Goal: Transaction & Acquisition: Purchase product/service

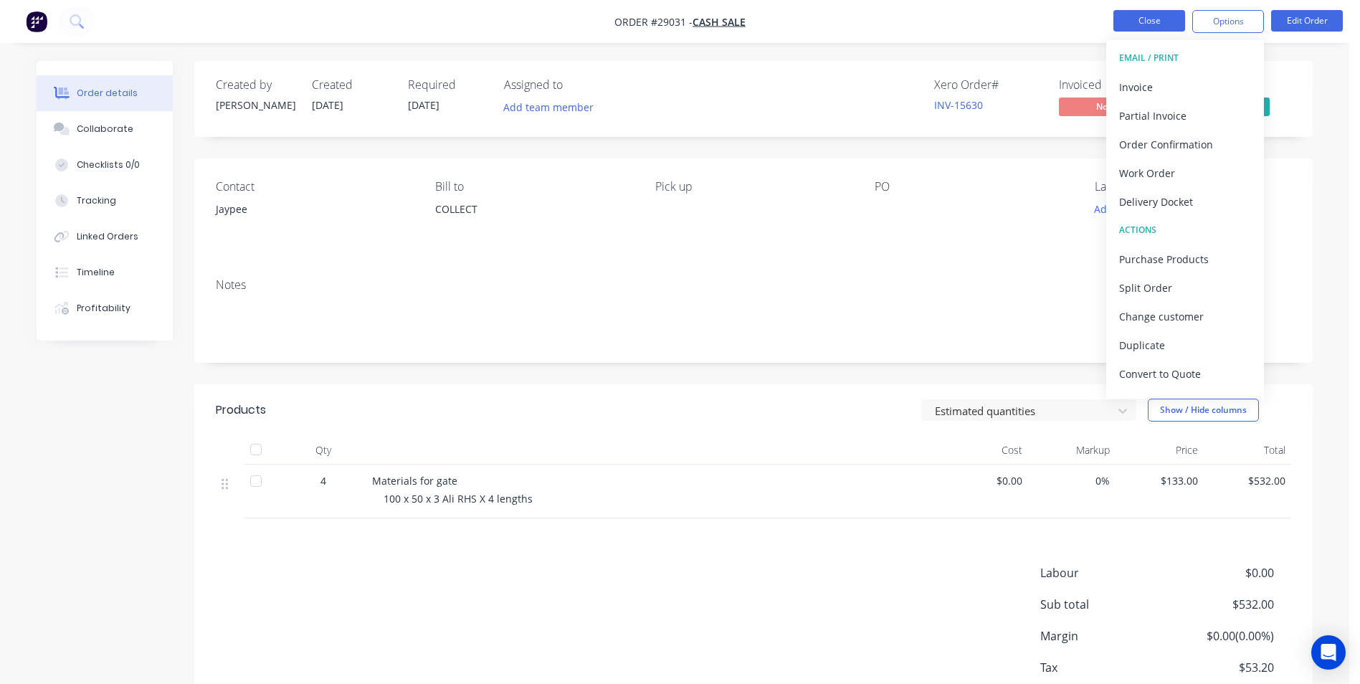
click at [1136, 20] on button "Close" at bounding box center [1150, 21] width 72 height 22
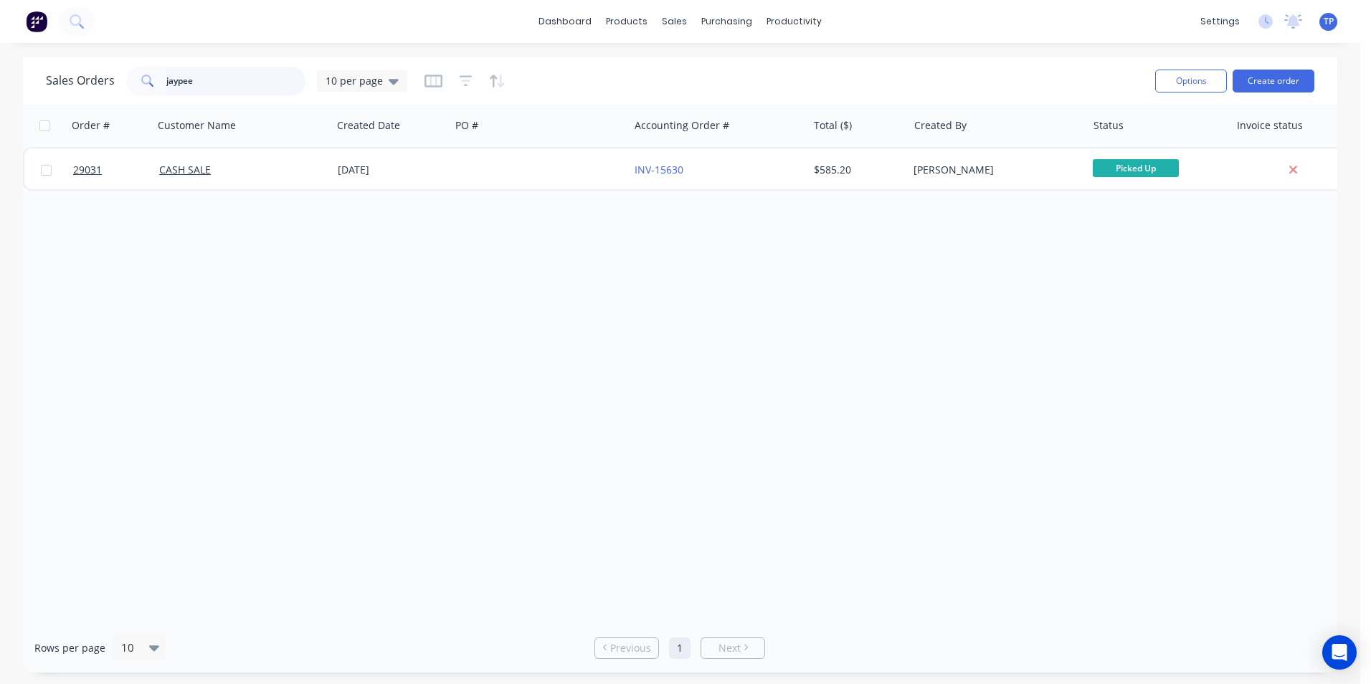
click at [265, 80] on input "jaypee" at bounding box center [236, 81] width 140 height 29
type input "j"
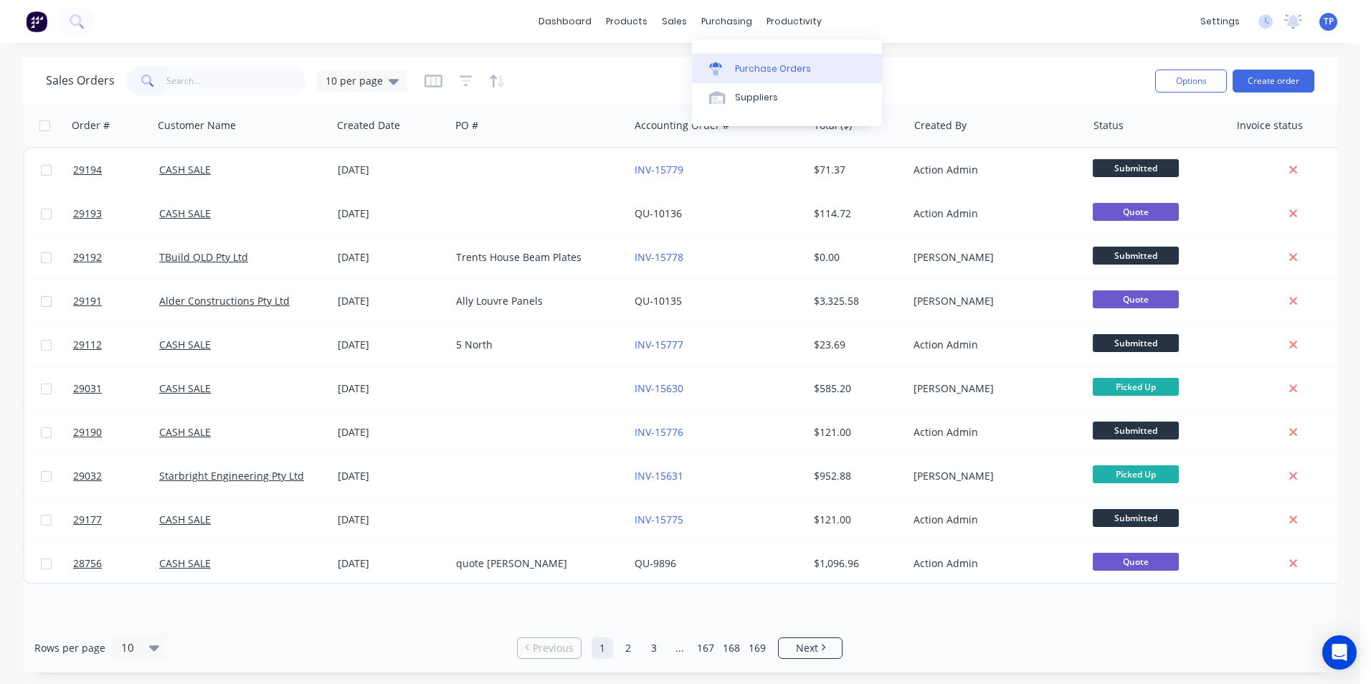
click at [753, 68] on div "Purchase Orders" at bounding box center [773, 68] width 76 height 13
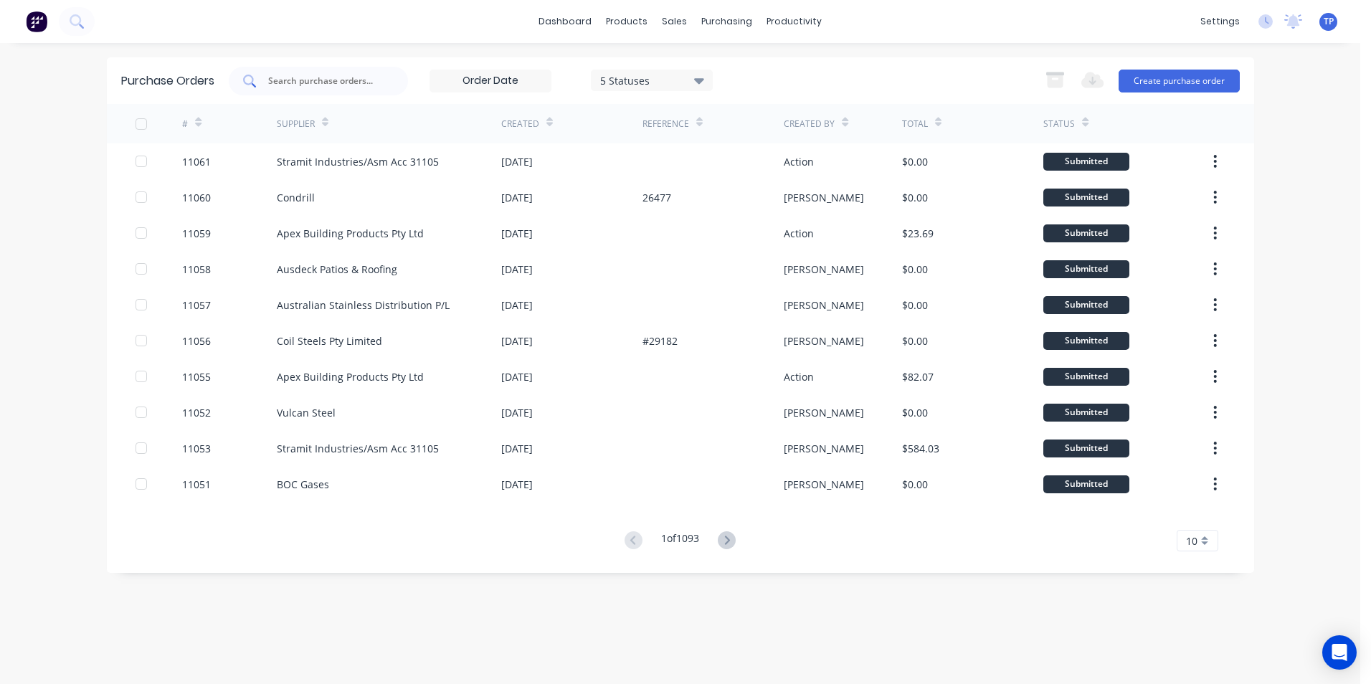
click at [369, 82] on input "text" at bounding box center [326, 81] width 119 height 14
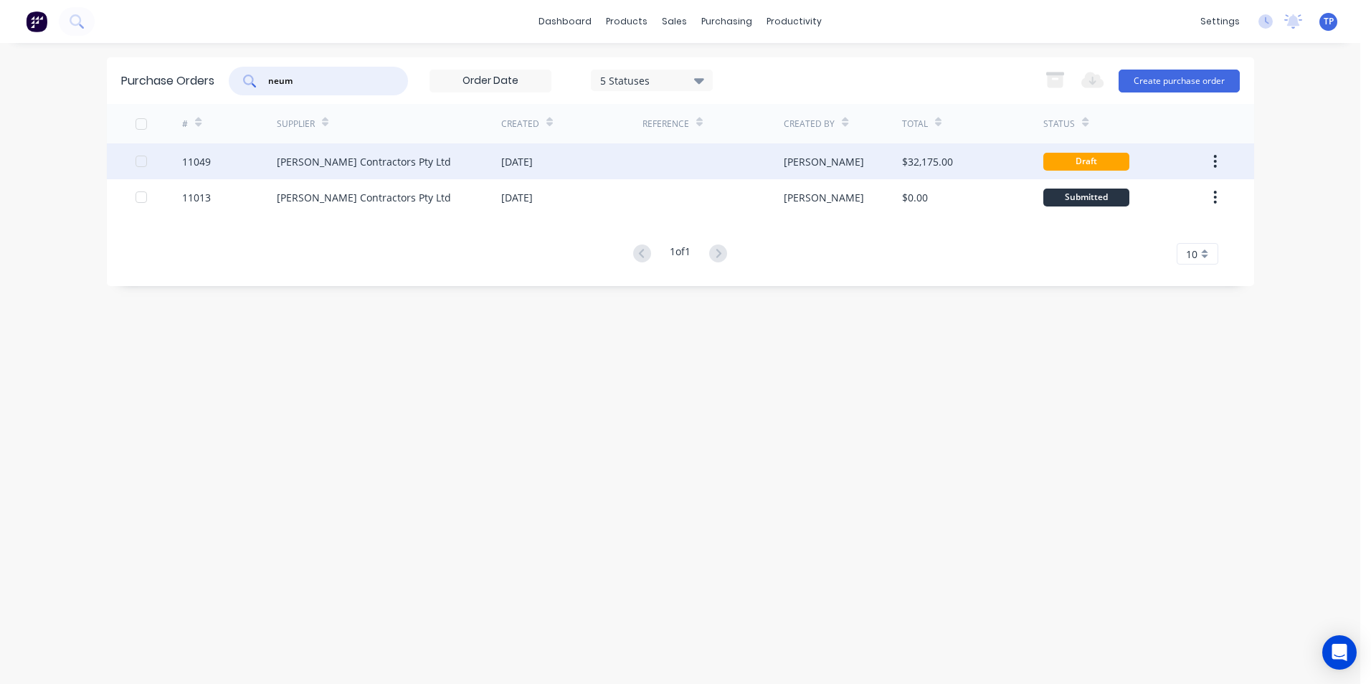
type input "neum"
click at [460, 161] on div "[PERSON_NAME] Contractors Pty Ltd" at bounding box center [389, 161] width 224 height 36
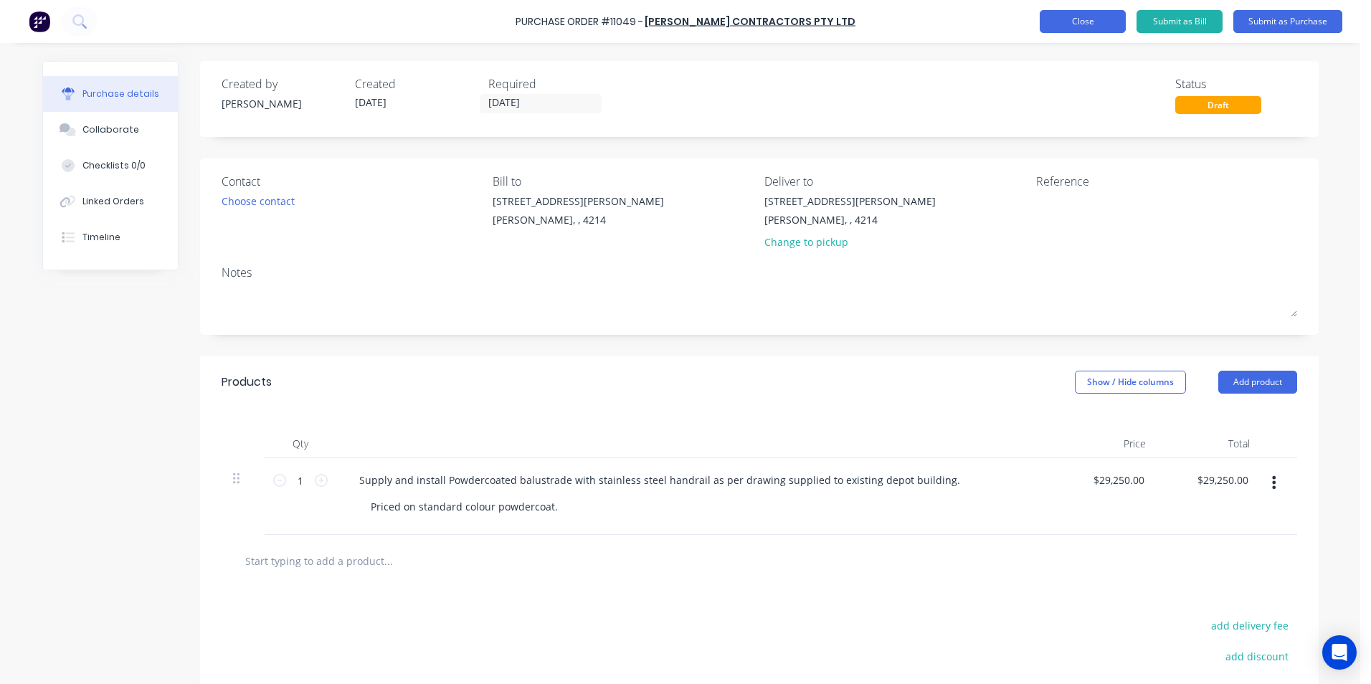
click at [1059, 22] on button "Close" at bounding box center [1083, 21] width 86 height 23
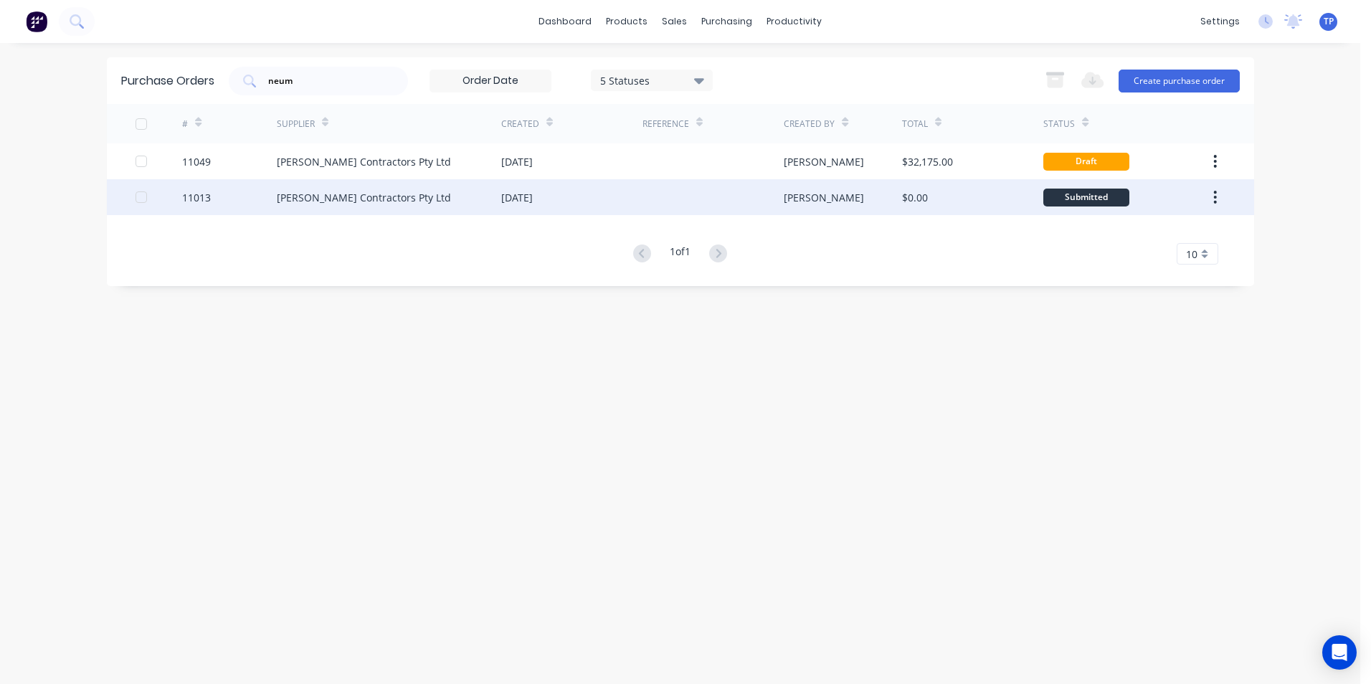
click at [409, 196] on div "[PERSON_NAME] Contractors Pty Ltd" at bounding box center [364, 197] width 174 height 15
type textarea "x"
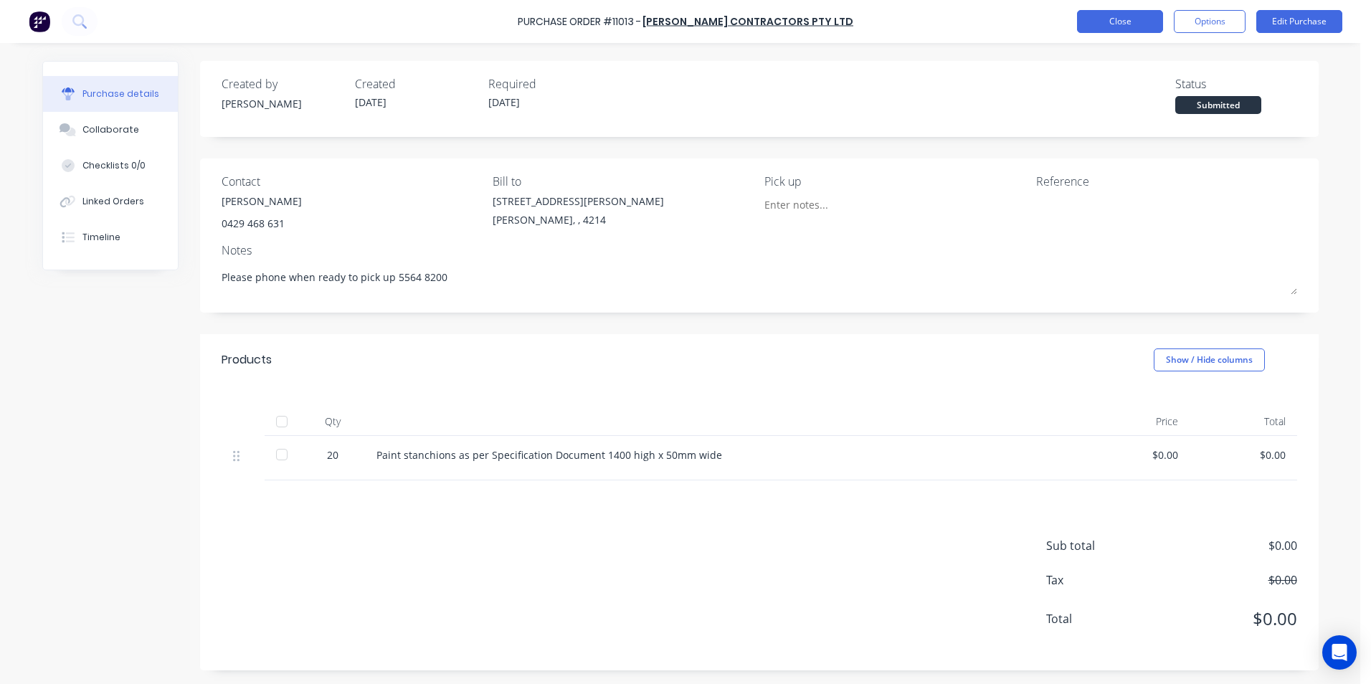
click at [1112, 19] on button "Close" at bounding box center [1120, 21] width 86 height 23
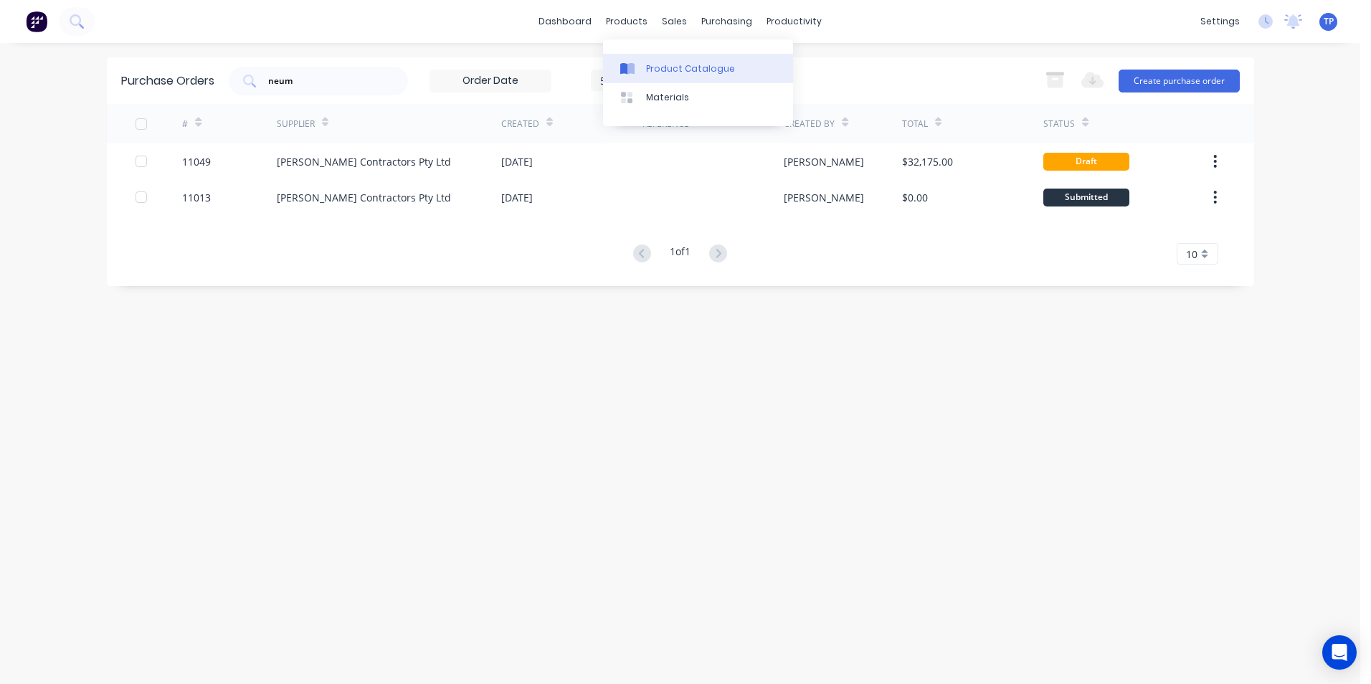
click at [678, 68] on div "Product Catalogue" at bounding box center [690, 68] width 89 height 13
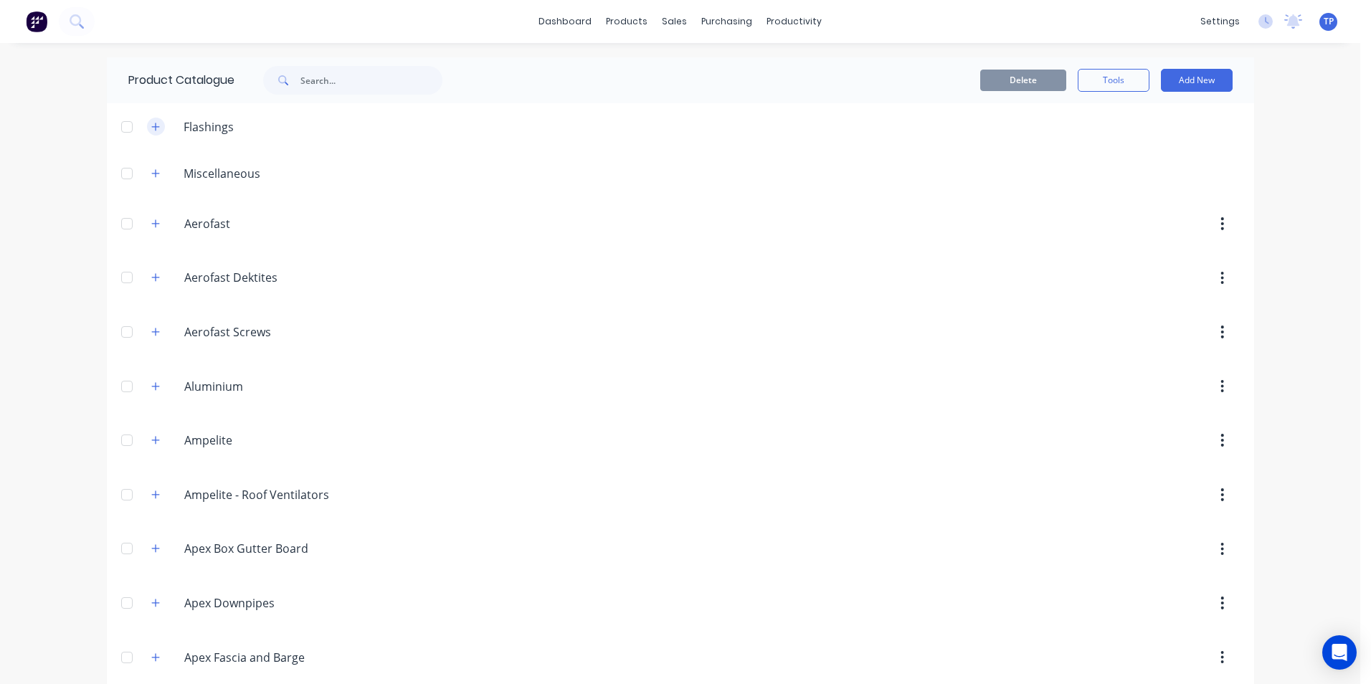
click at [156, 125] on button "button" at bounding box center [156, 127] width 18 height 18
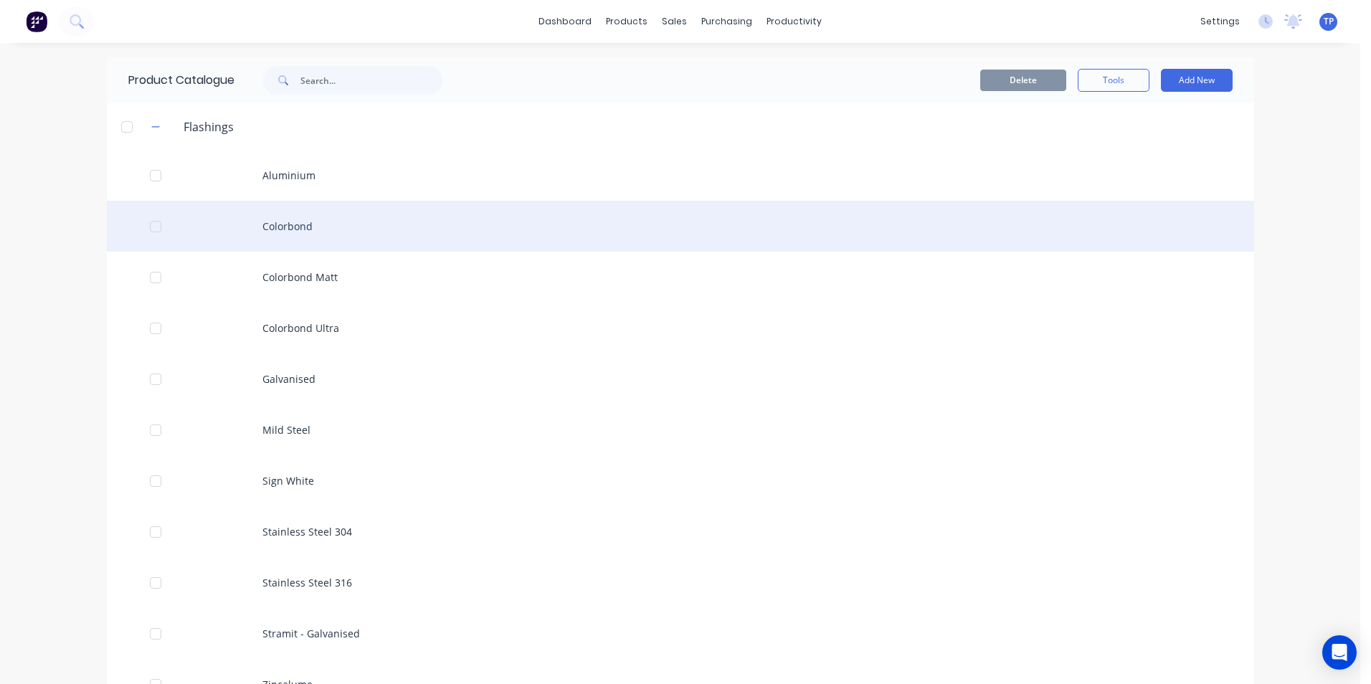
click at [354, 228] on div "Colorbond" at bounding box center [680, 226] width 1147 height 51
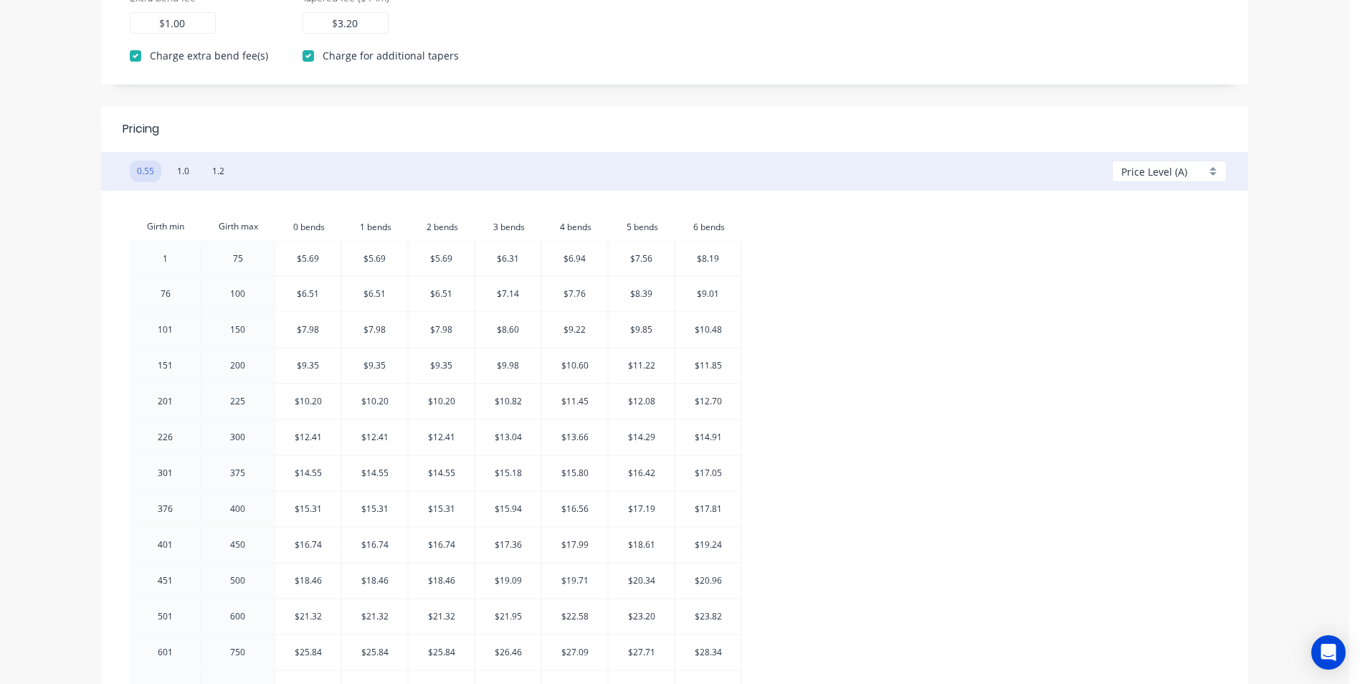
scroll to position [645, 0]
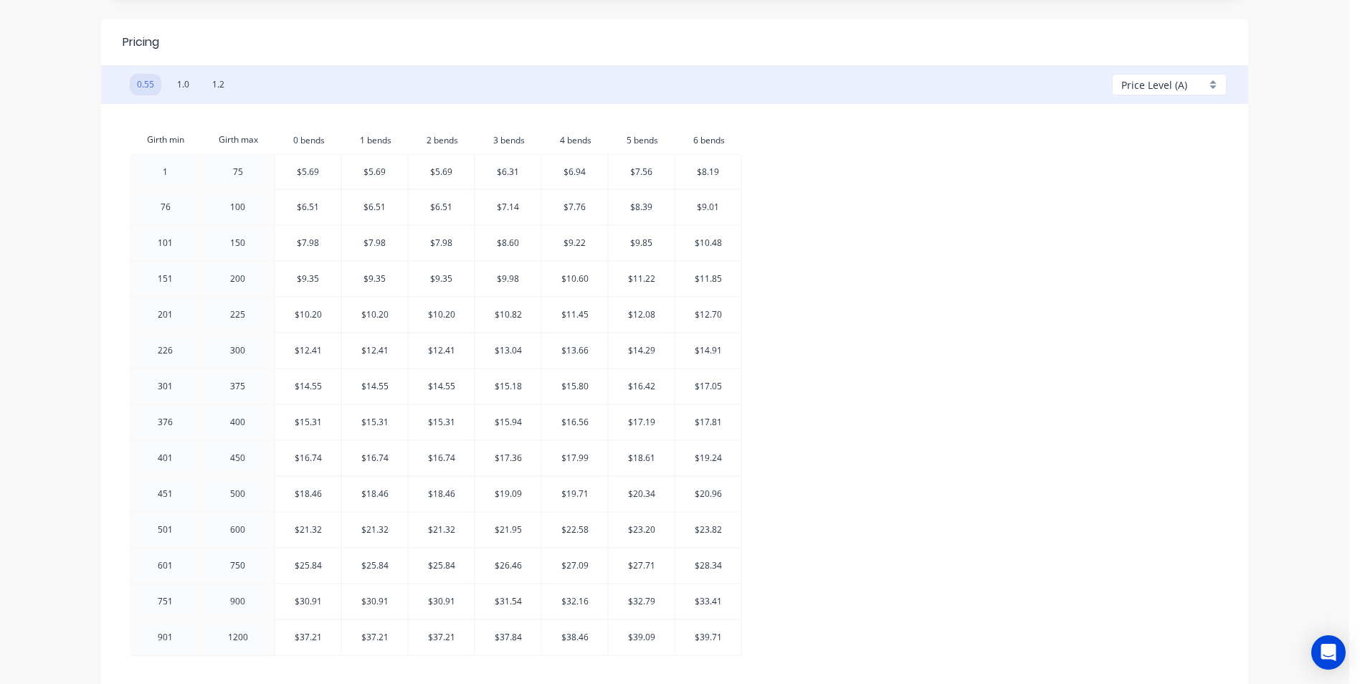
click at [1211, 86] on div "Price Level (A)" at bounding box center [1169, 85] width 115 height 22
click at [1144, 169] on div at bounding box center [1173, 168] width 103 height 18
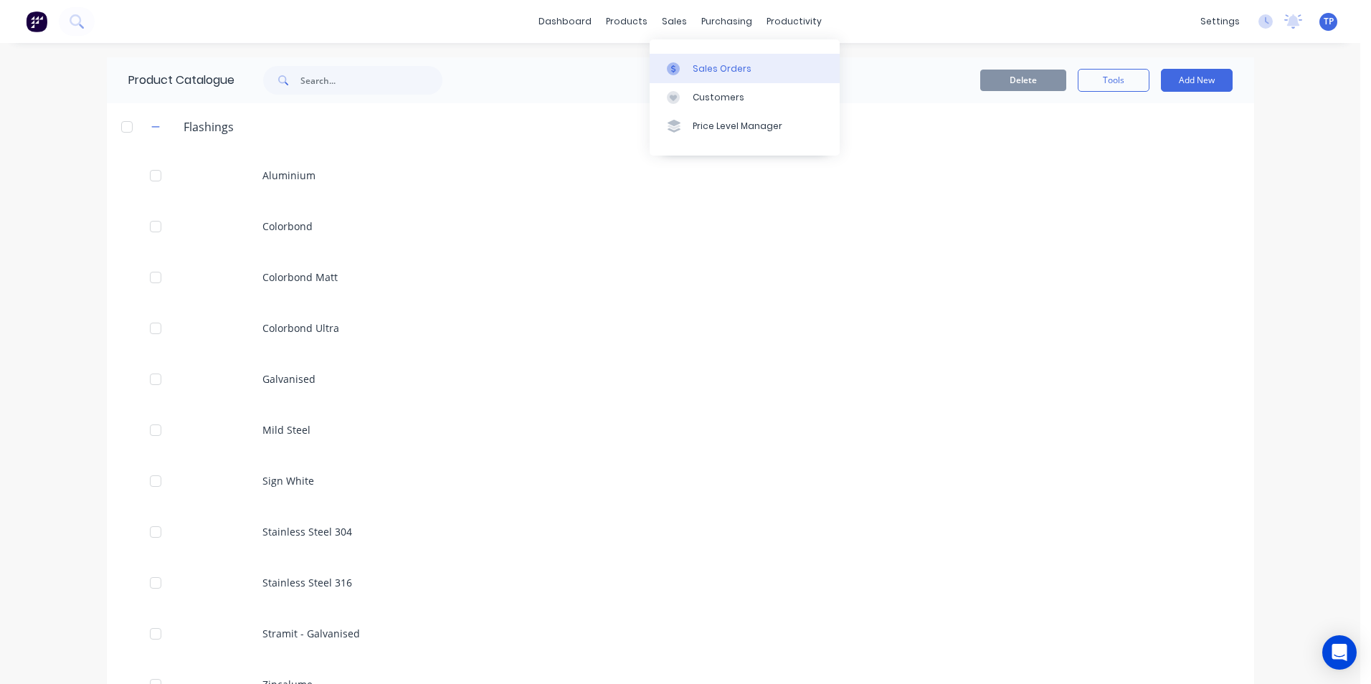
click at [705, 65] on div "Sales Orders" at bounding box center [722, 68] width 59 height 13
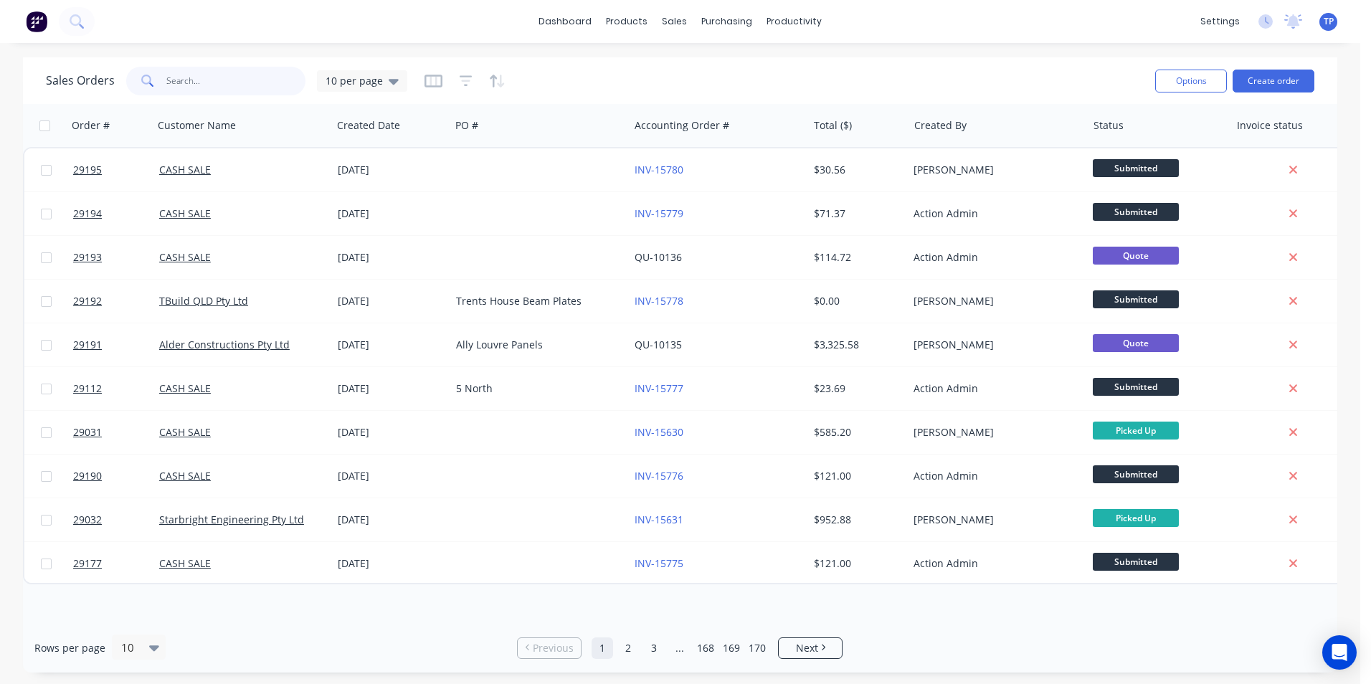
click at [189, 85] on input "text" at bounding box center [236, 81] width 140 height 29
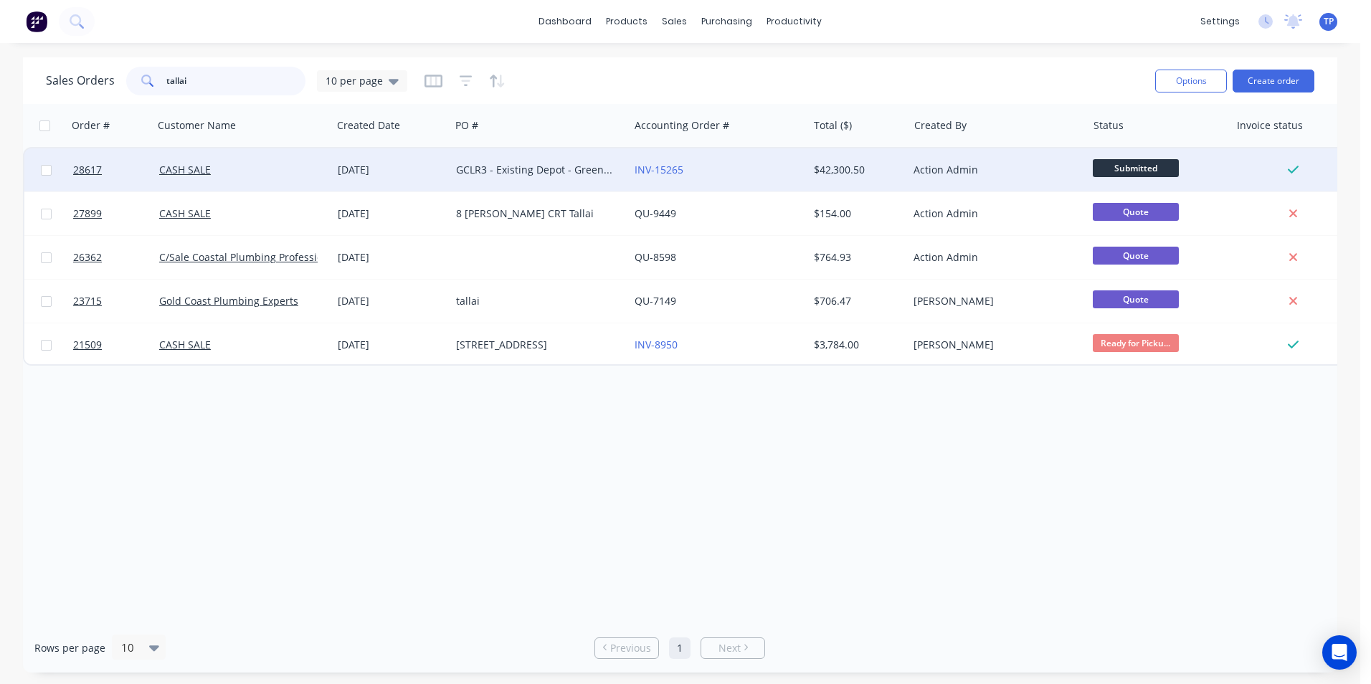
type input "tallai"
click at [737, 165] on div "INV-15265" at bounding box center [714, 170] width 159 height 14
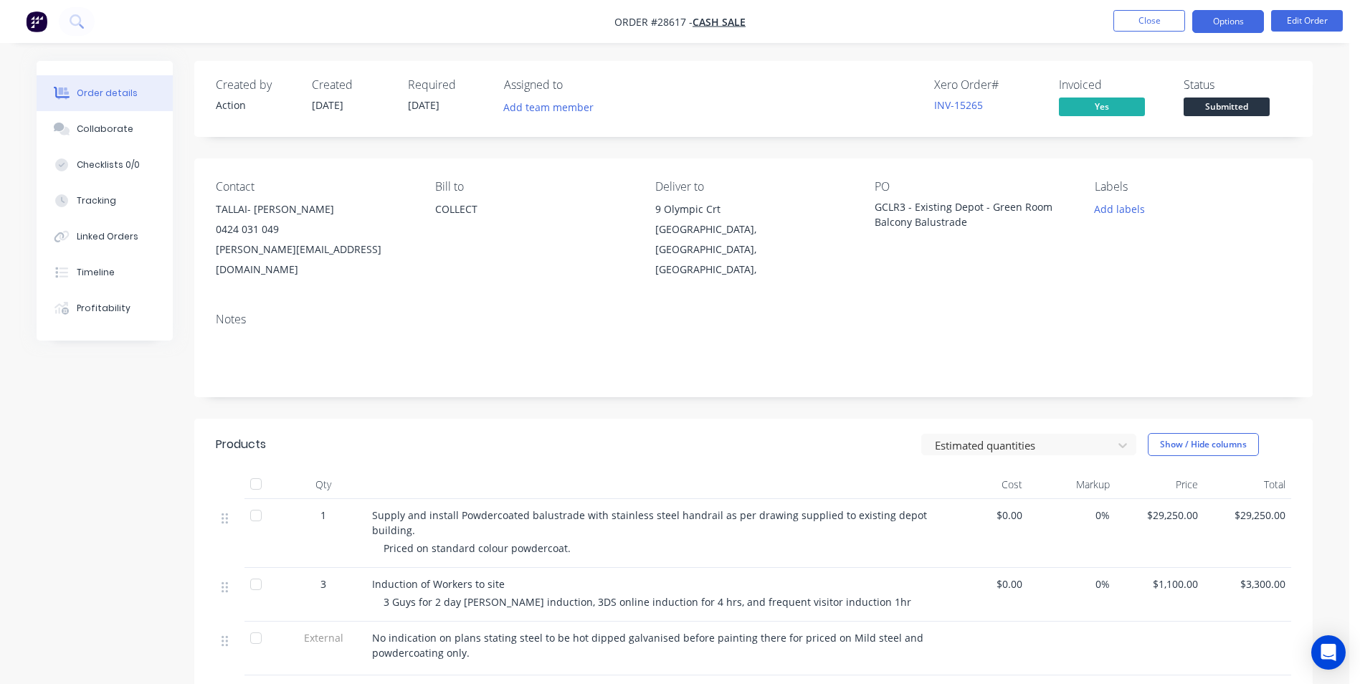
click at [1241, 27] on button "Options" at bounding box center [1228, 21] width 72 height 23
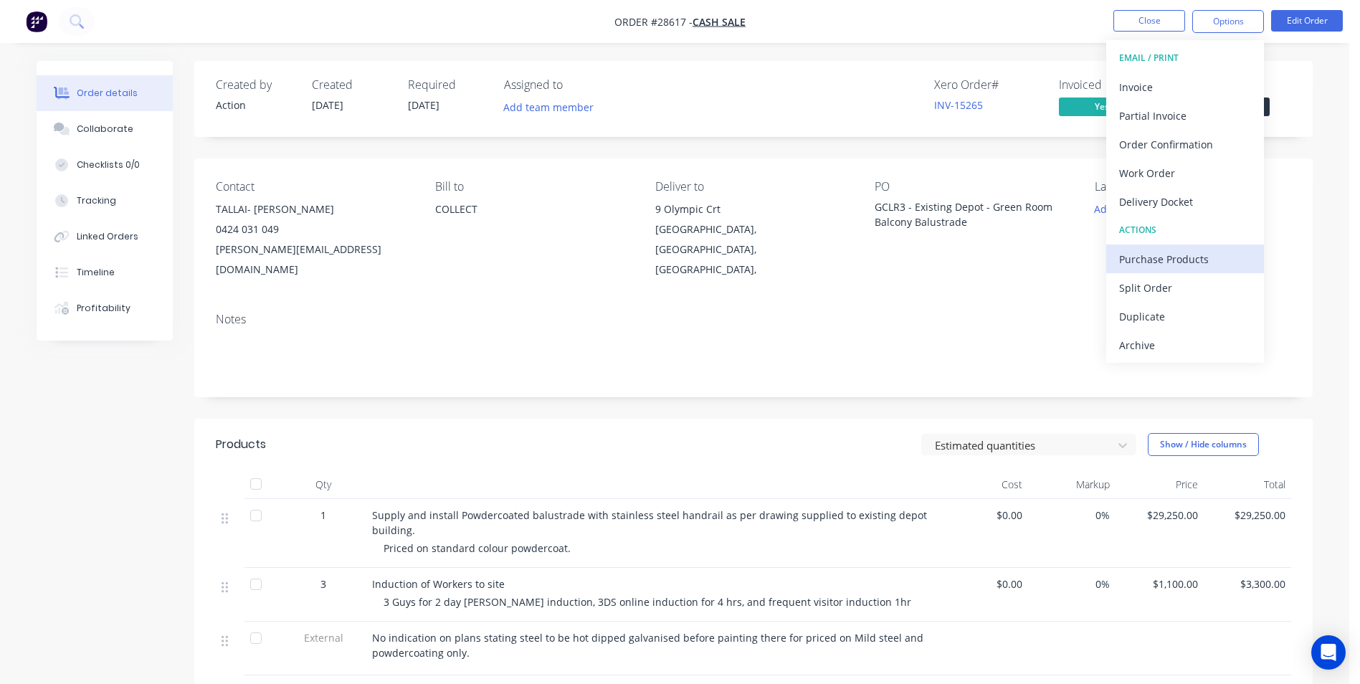
click at [1155, 255] on div "Purchase Products" at bounding box center [1185, 259] width 132 height 21
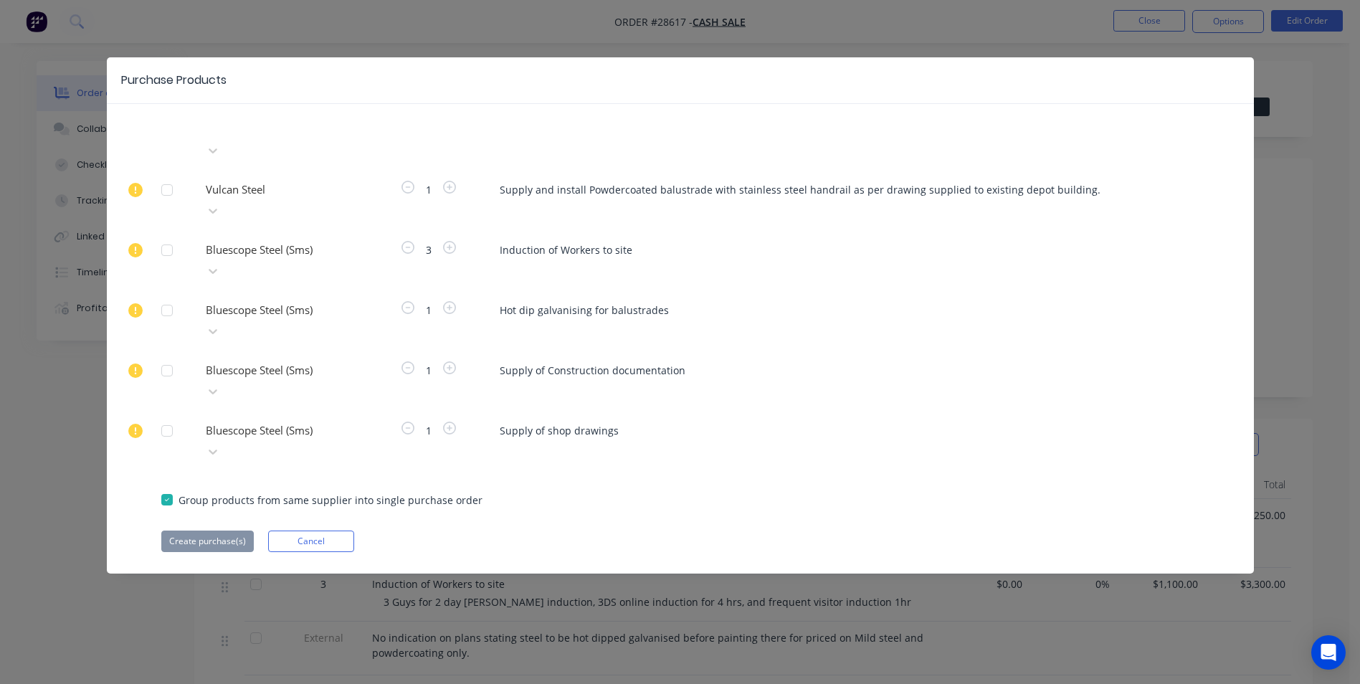
click at [166, 236] on div at bounding box center [167, 250] width 29 height 29
click at [220, 143] on icon at bounding box center [213, 150] width 14 height 14
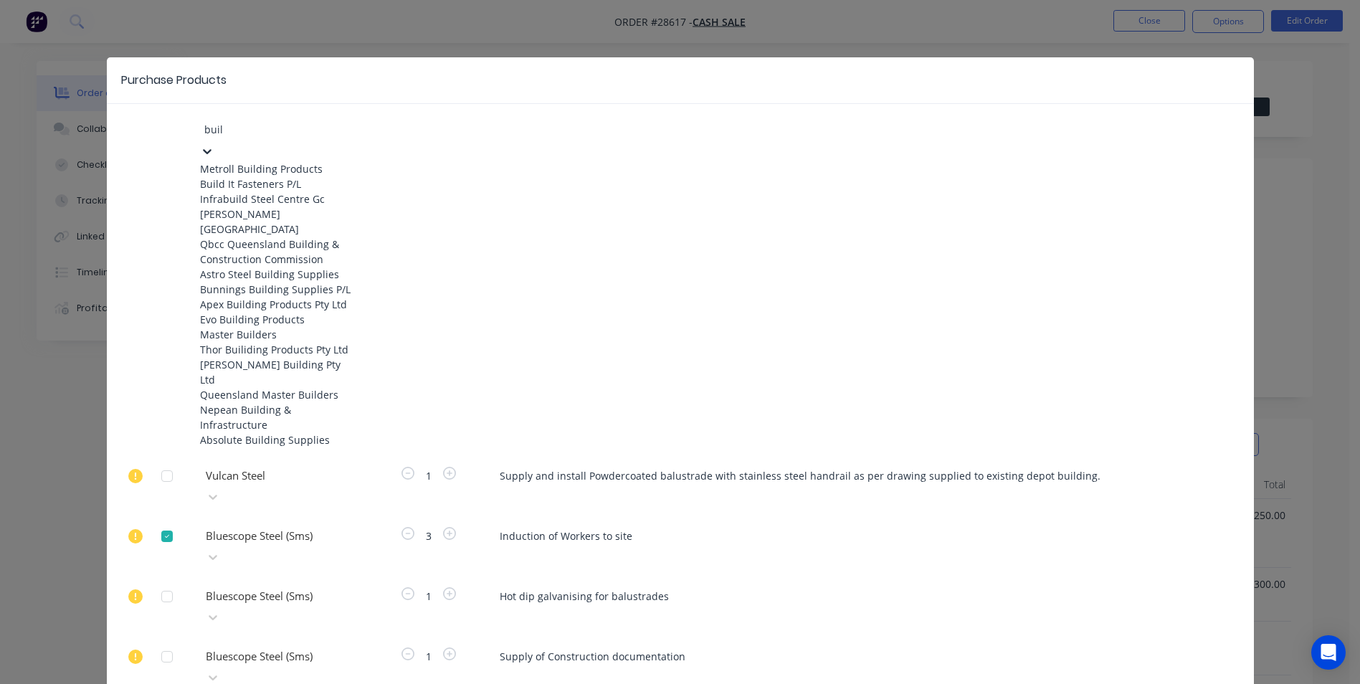
type input "build"
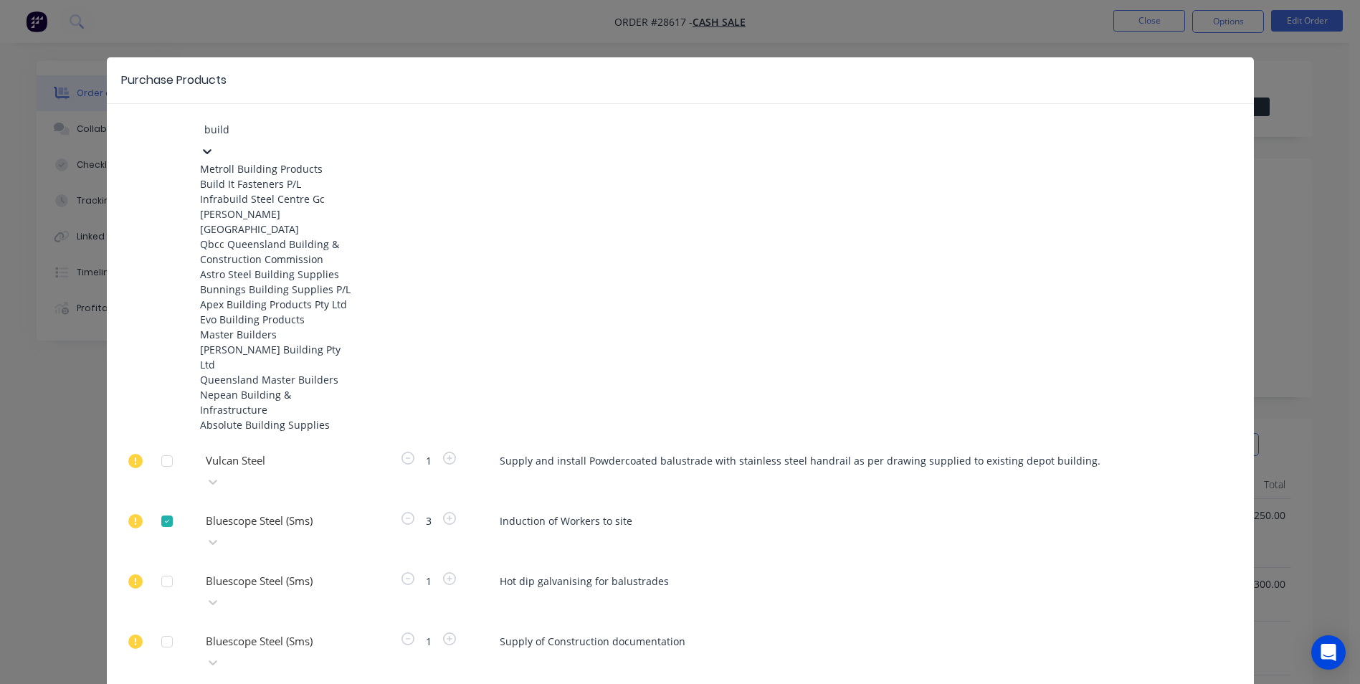
click at [313, 185] on div "Build It Fasteners P/L" at bounding box center [279, 183] width 158 height 15
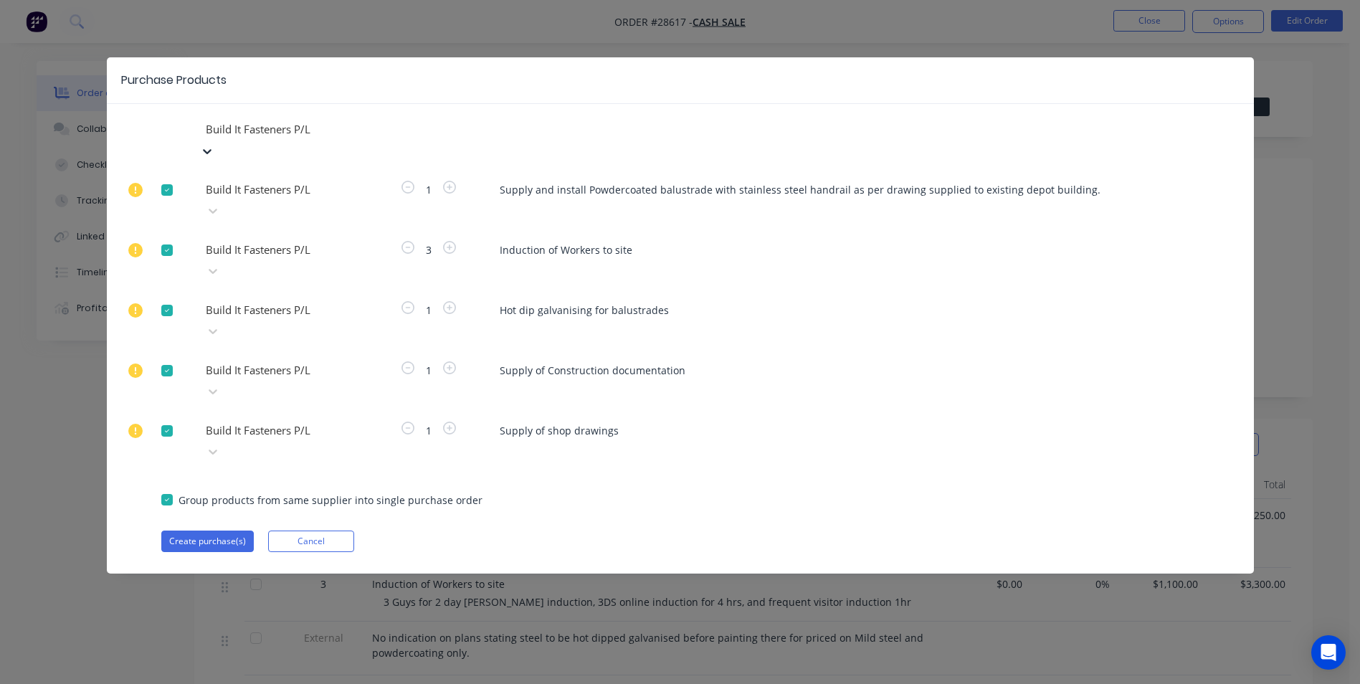
click at [164, 236] on div at bounding box center [167, 250] width 29 height 29
click at [169, 296] on div at bounding box center [167, 310] width 29 height 29
click at [168, 356] on div at bounding box center [167, 370] width 29 height 29
drag, startPoint x: 167, startPoint y: 321, endPoint x: 157, endPoint y: 338, distance: 19.3
click at [167, 417] on div at bounding box center [167, 431] width 29 height 29
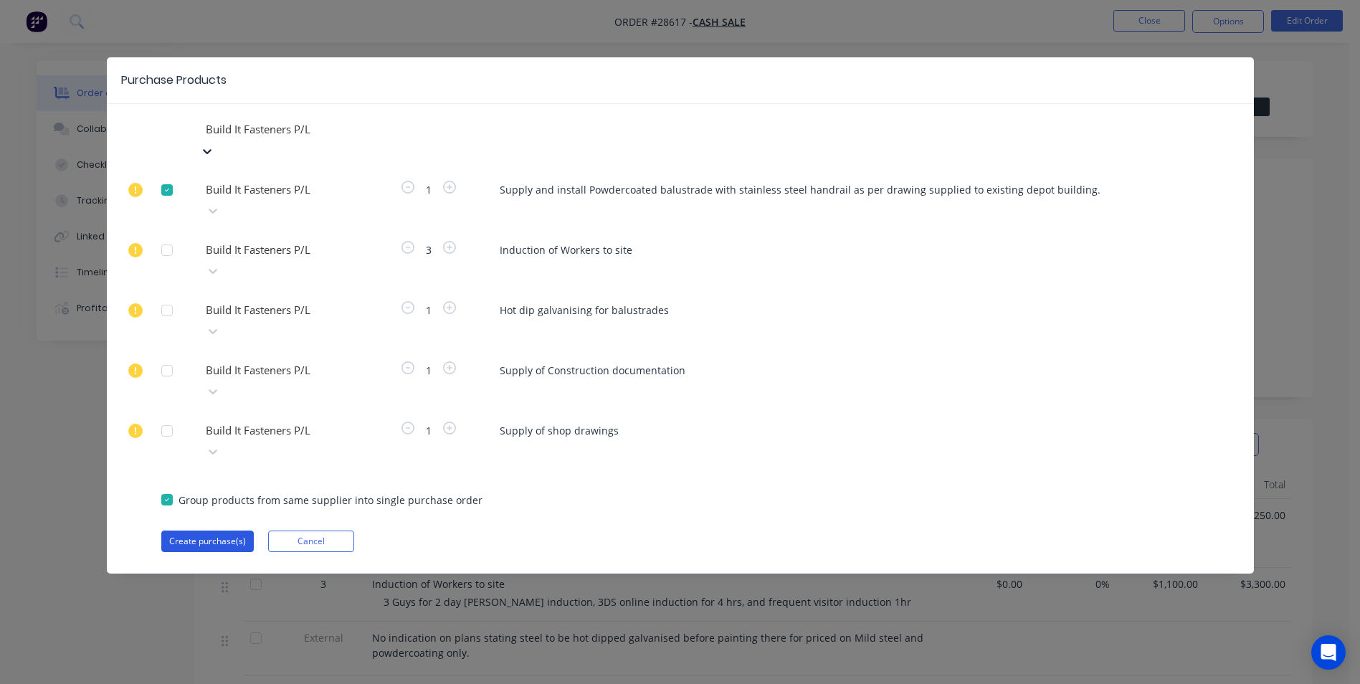
click at [201, 531] on button "Create purchase(s)" at bounding box center [207, 542] width 92 height 22
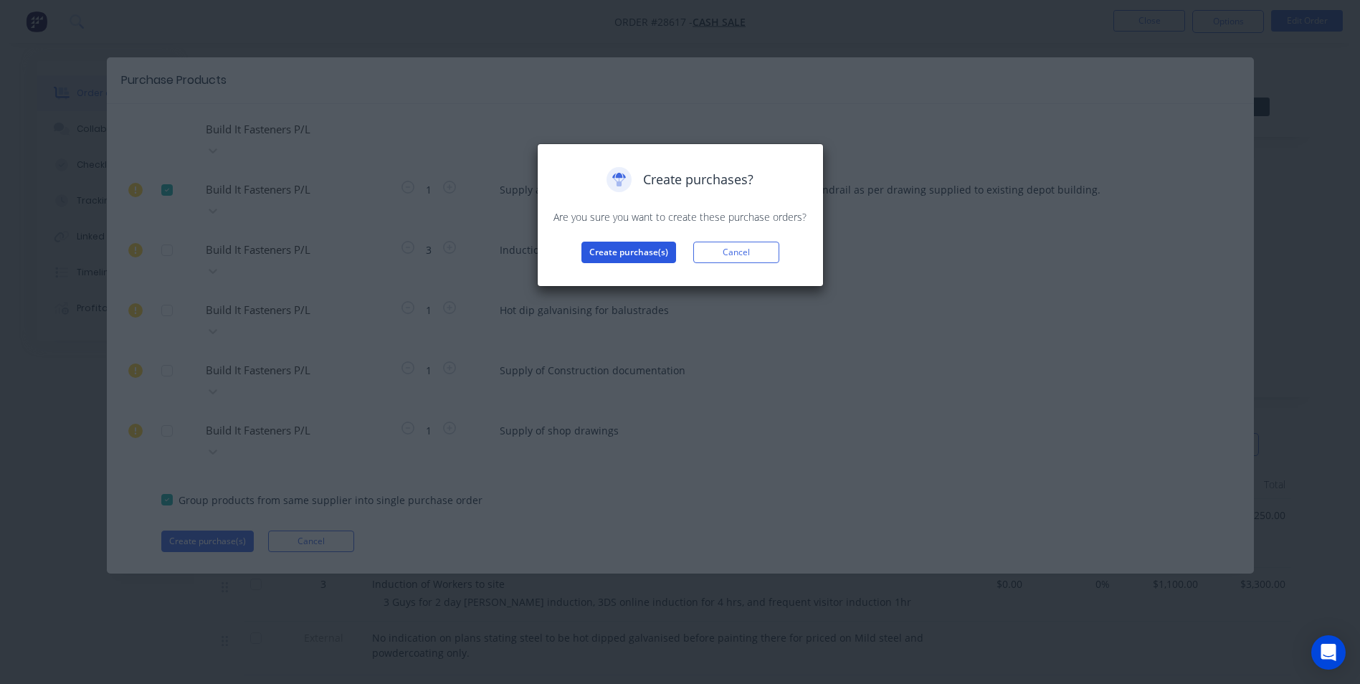
click at [644, 255] on button "Create purchase(s)" at bounding box center [629, 253] width 95 height 22
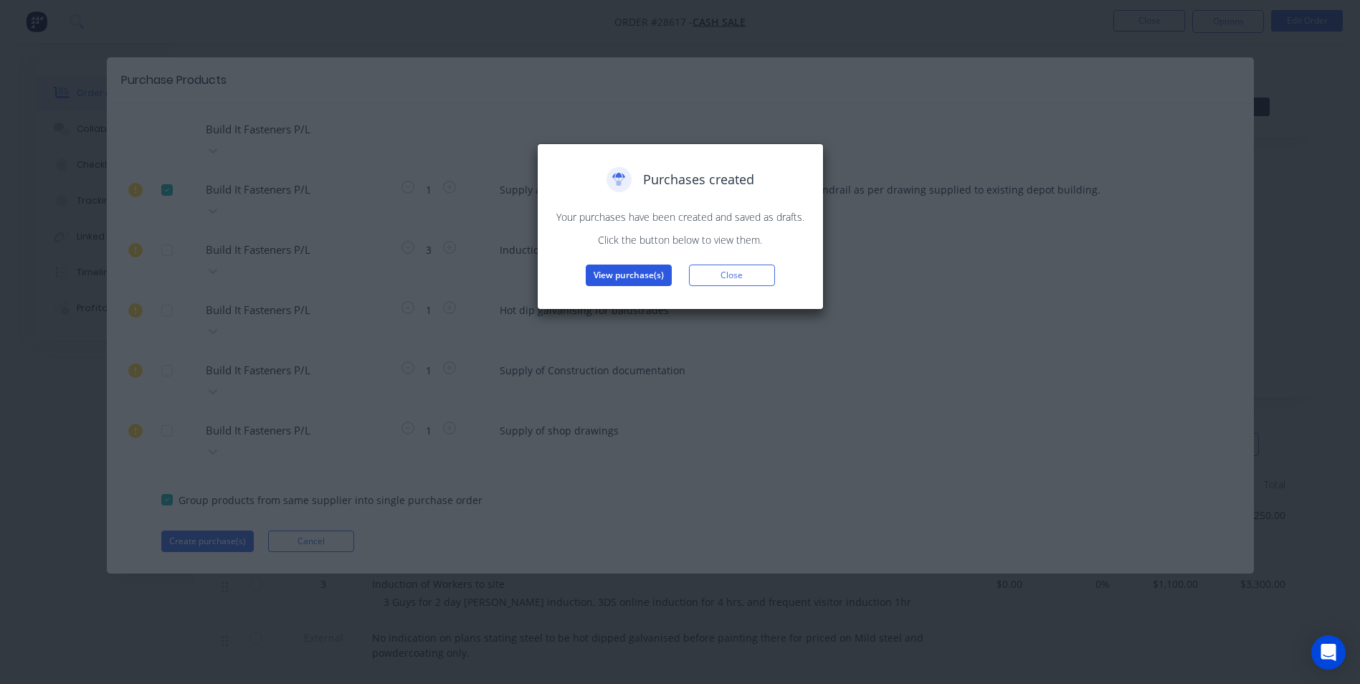
click at [626, 270] on button "View purchase(s)" at bounding box center [629, 276] width 86 height 22
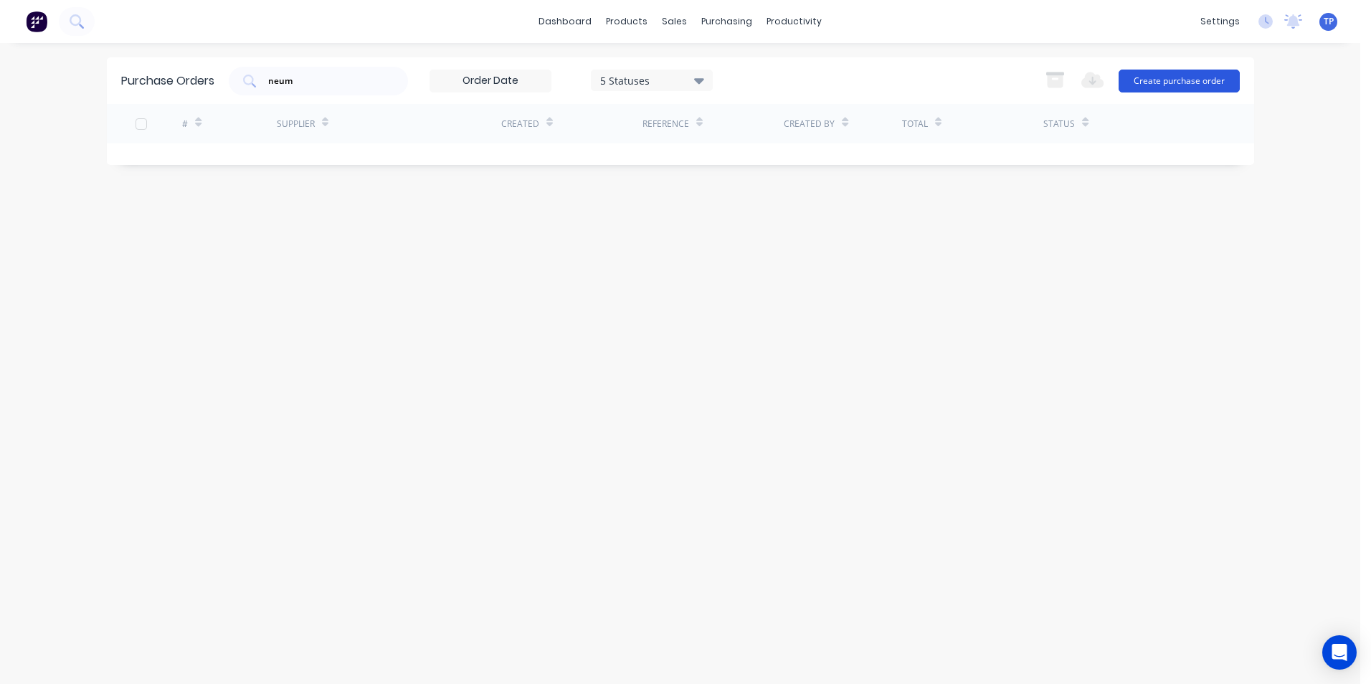
click at [1200, 77] on button "Create purchase order" at bounding box center [1179, 81] width 121 height 23
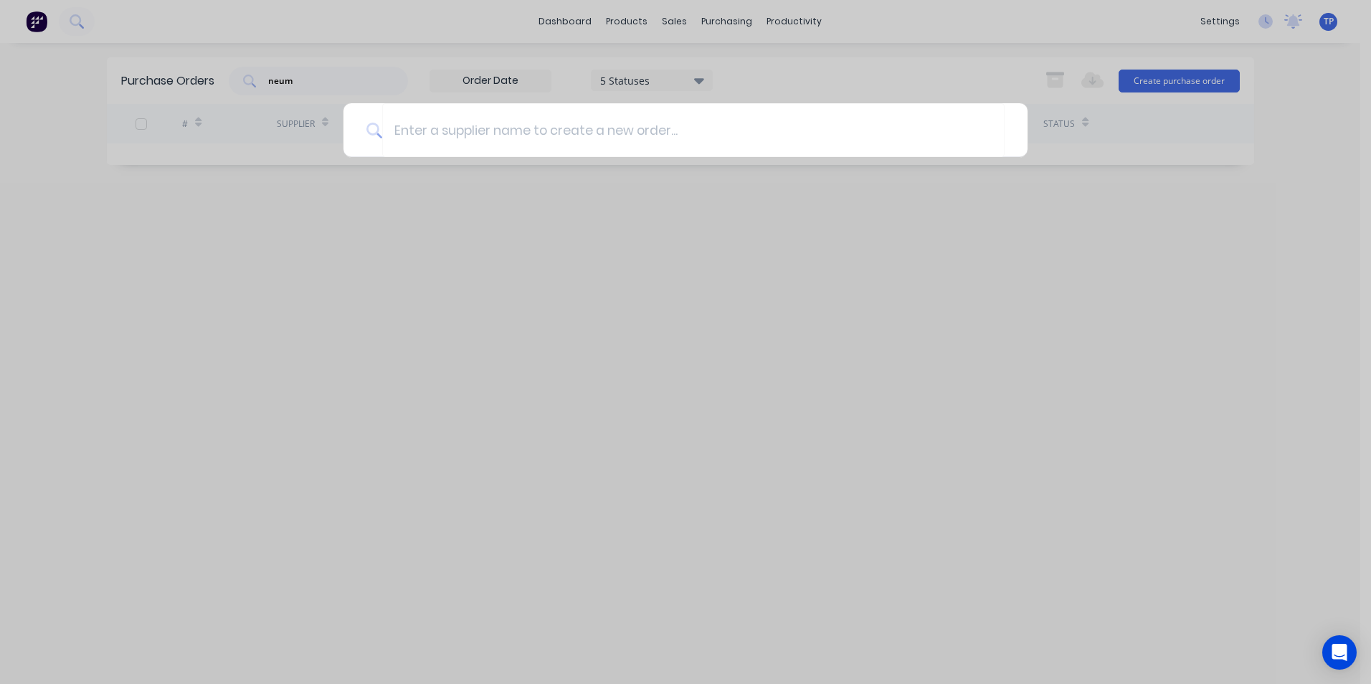
click at [1107, 284] on div at bounding box center [685, 342] width 1371 height 684
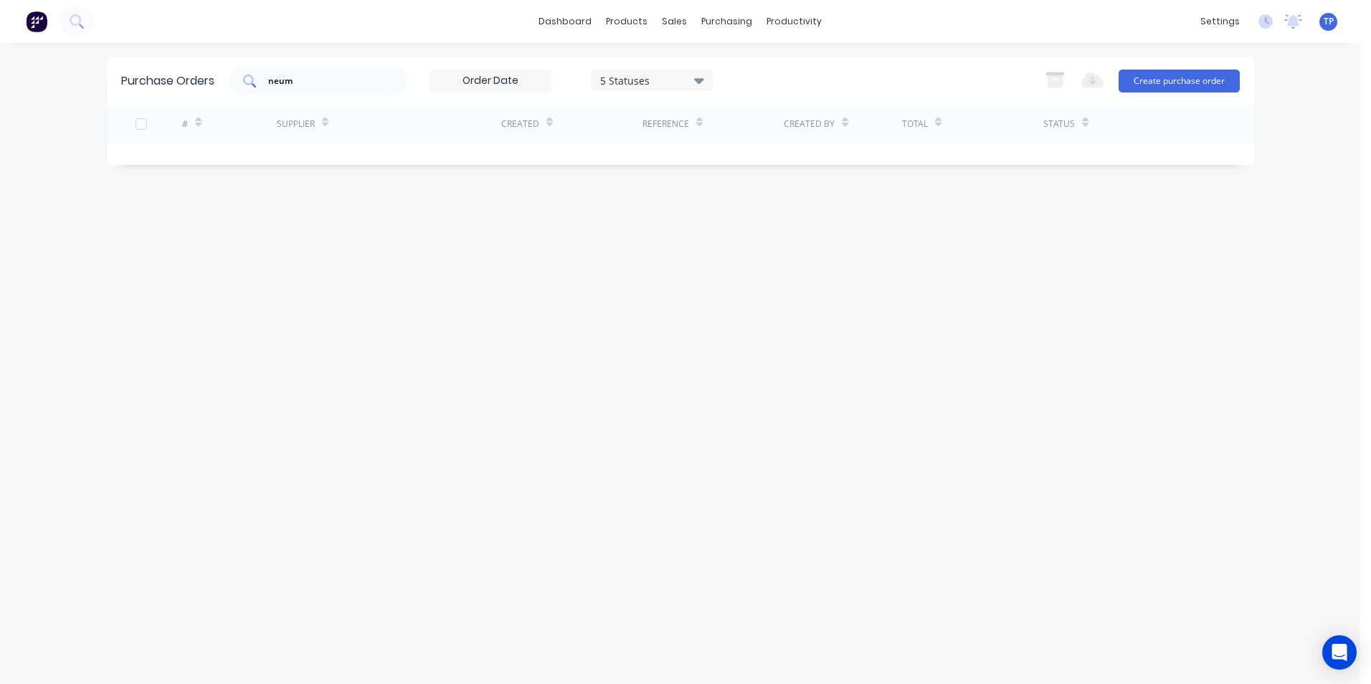
click at [318, 73] on div "neum" at bounding box center [318, 81] width 179 height 29
type input "n"
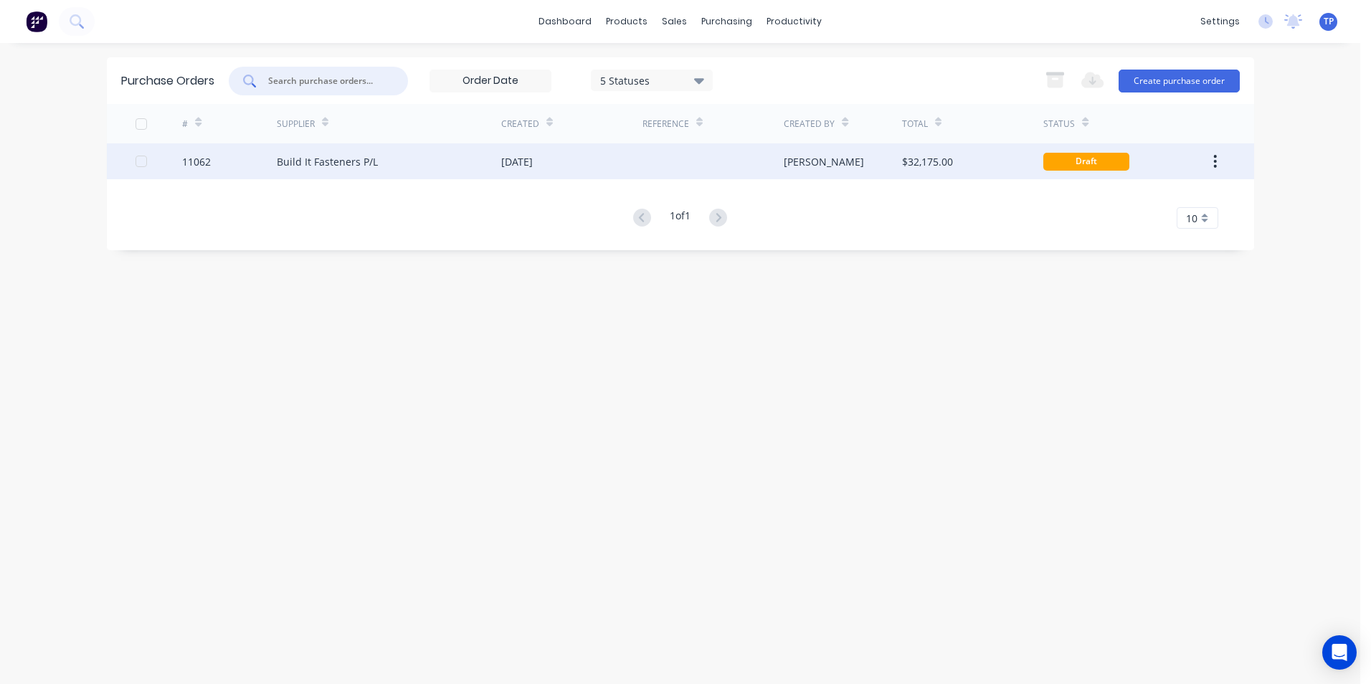
click at [411, 158] on div "Build It Fasteners P/L" at bounding box center [389, 161] width 224 height 36
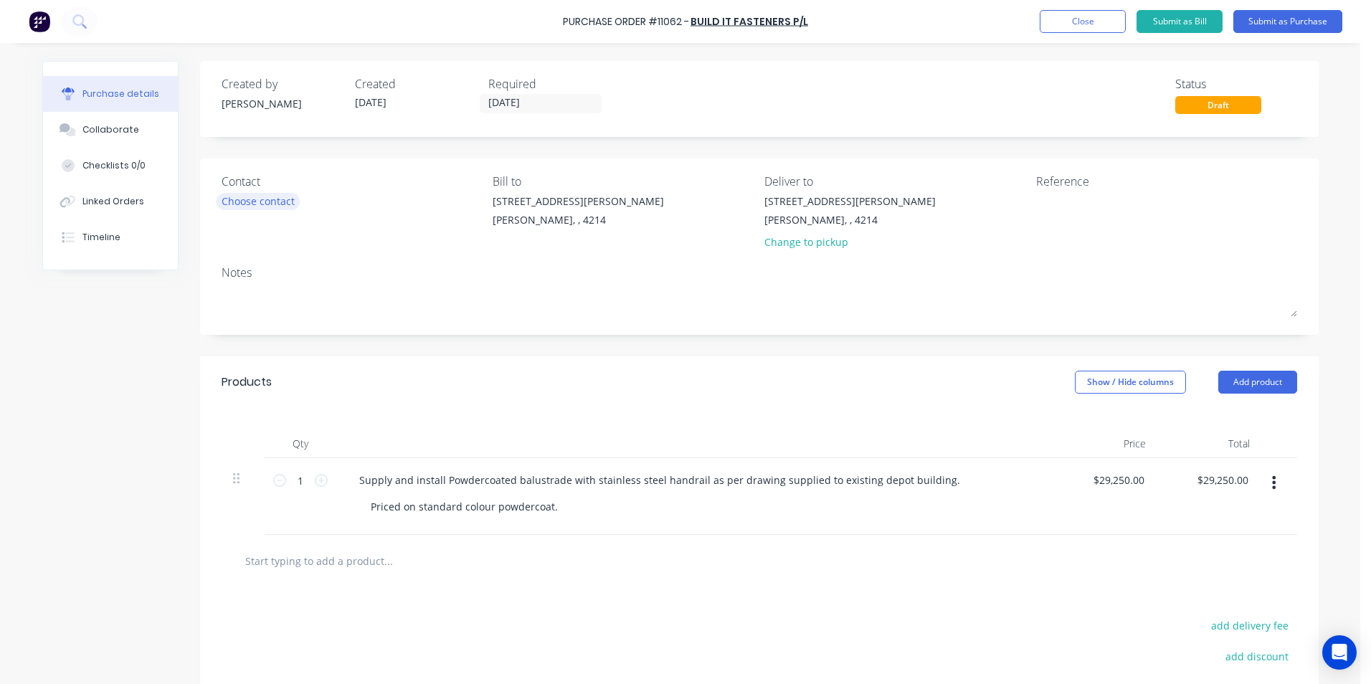
click at [253, 201] on div "Choose contact" at bounding box center [258, 201] width 73 height 15
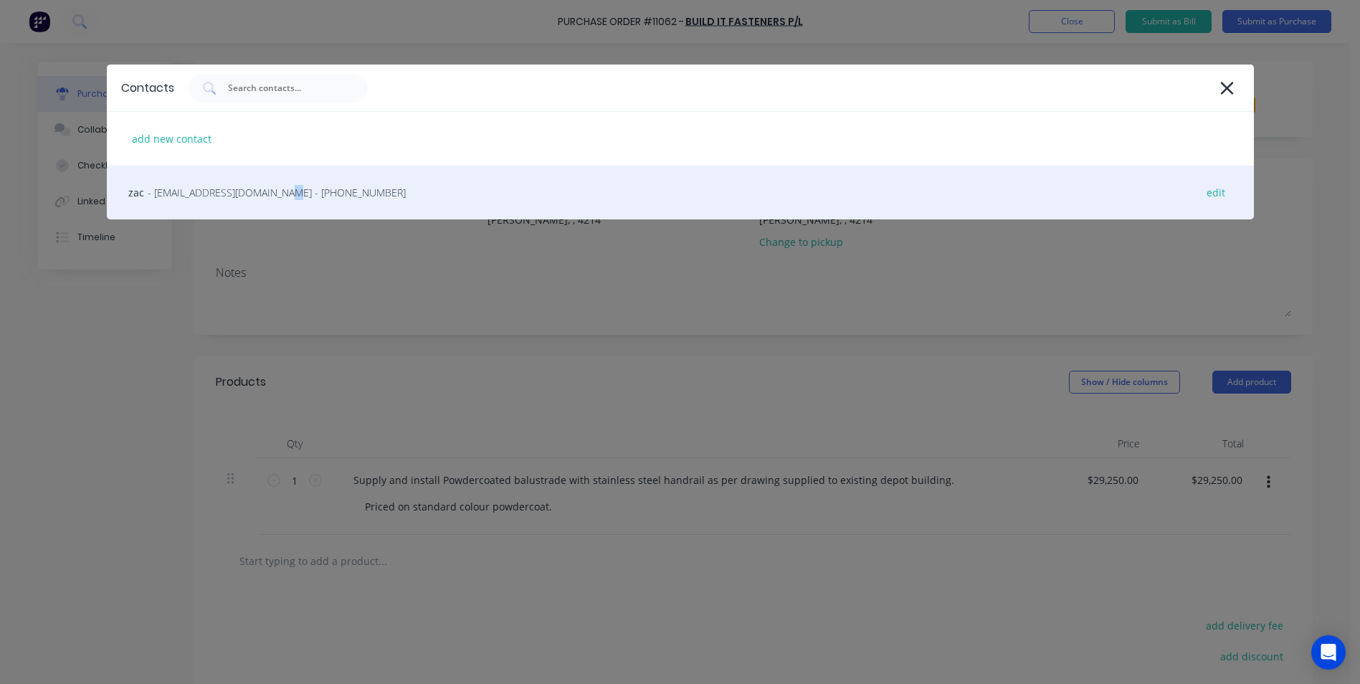
click at [266, 196] on span "- [EMAIL_ADDRESS][DOMAIN_NAME] - [PHONE_NUMBER]" at bounding box center [277, 192] width 258 height 15
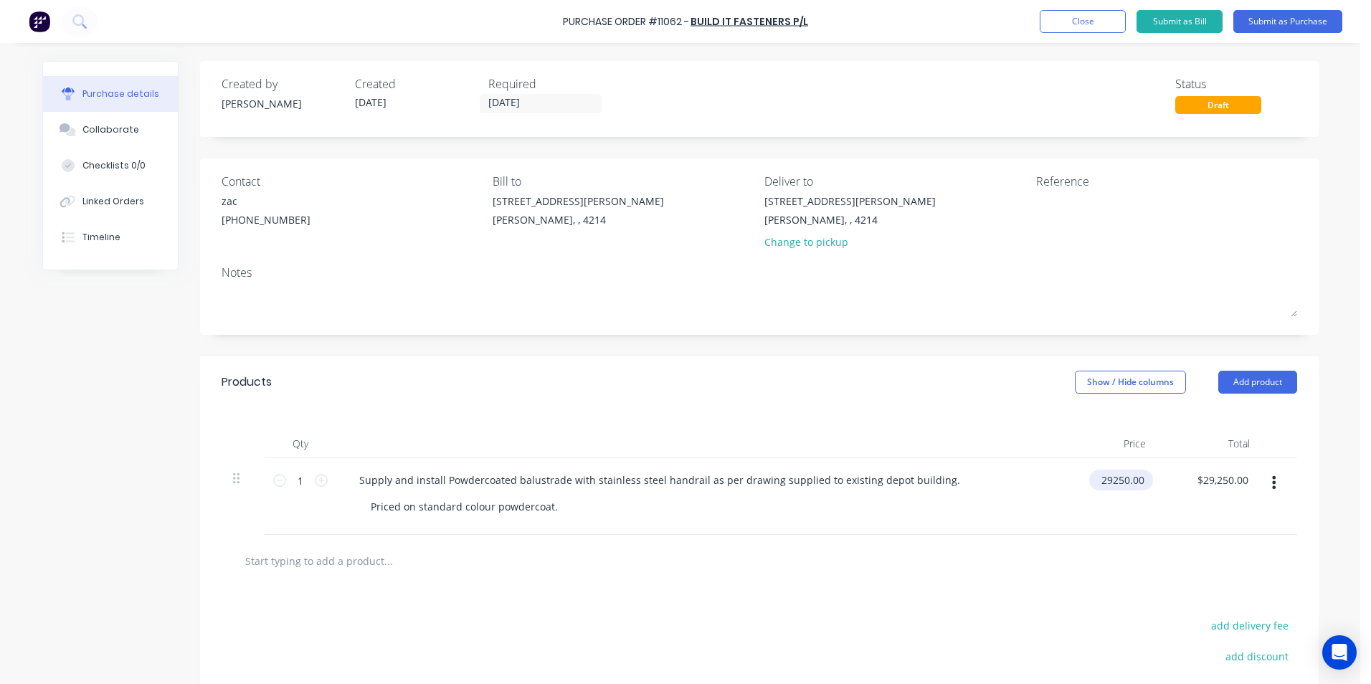
click at [1122, 483] on input "29250.00" at bounding box center [1118, 480] width 58 height 21
click at [1142, 476] on div "$29,250.00 29250.00" at bounding box center [1125, 480] width 56 height 21
click at [1139, 478] on input "29250.00" at bounding box center [1122, 480] width 50 height 21
type input "2"
type input "$0.00"
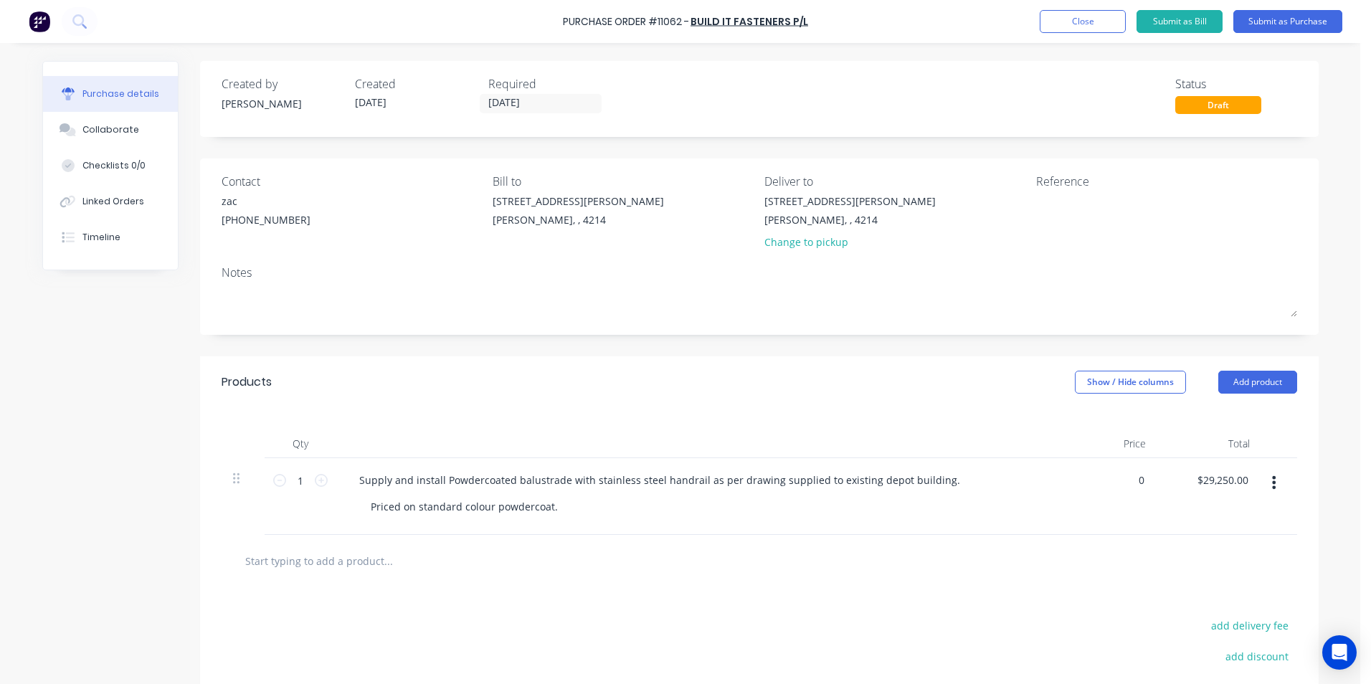
type input "$0.00"
click at [1111, 507] on div "$0.00 0" at bounding box center [1105, 496] width 104 height 77
click at [548, 505] on div "Priced on standard colour powdercoat." at bounding box center [464, 506] width 210 height 21
click at [926, 479] on div "Supply and install Powdercoated balustrade with stainless steel handrail as per…" at bounding box center [660, 480] width 624 height 21
click at [929, 482] on div "Supply and install Powdercoated balustrade with stainless steel handrail as per…" at bounding box center [660, 480] width 624 height 21
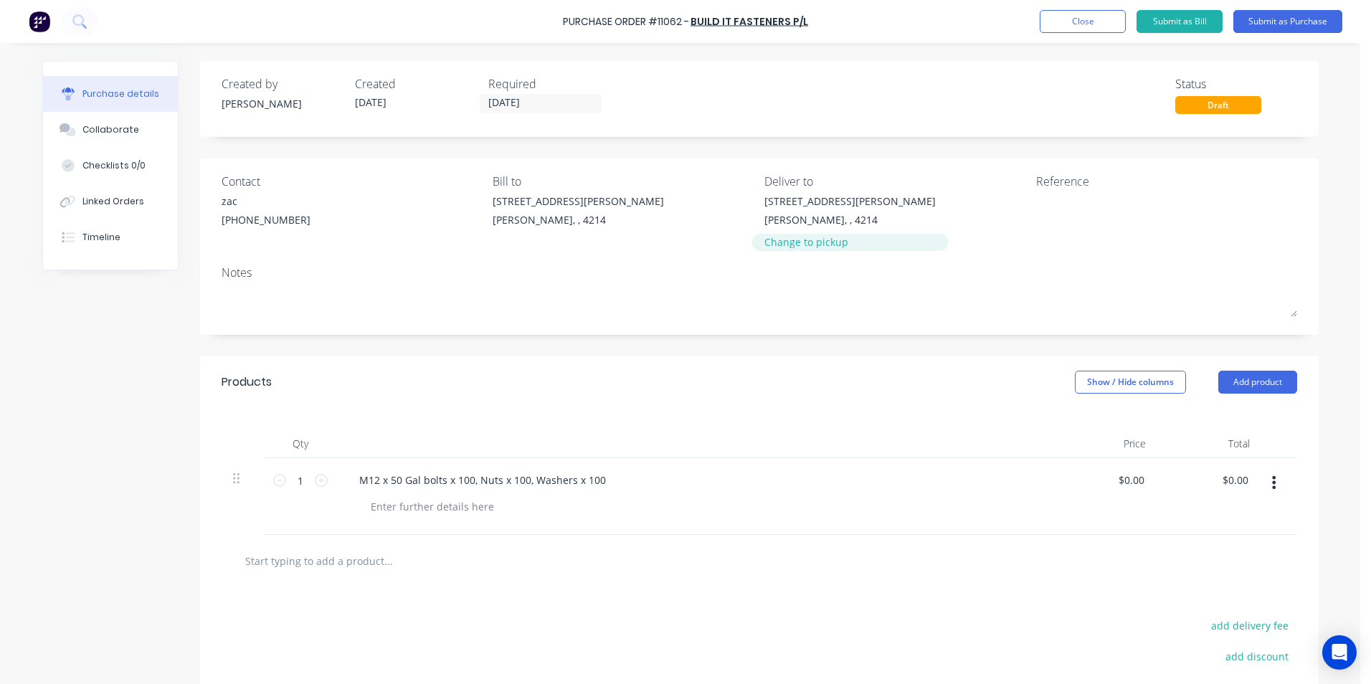
click at [787, 237] on div "Change to pickup" at bounding box center [849, 241] width 171 height 15
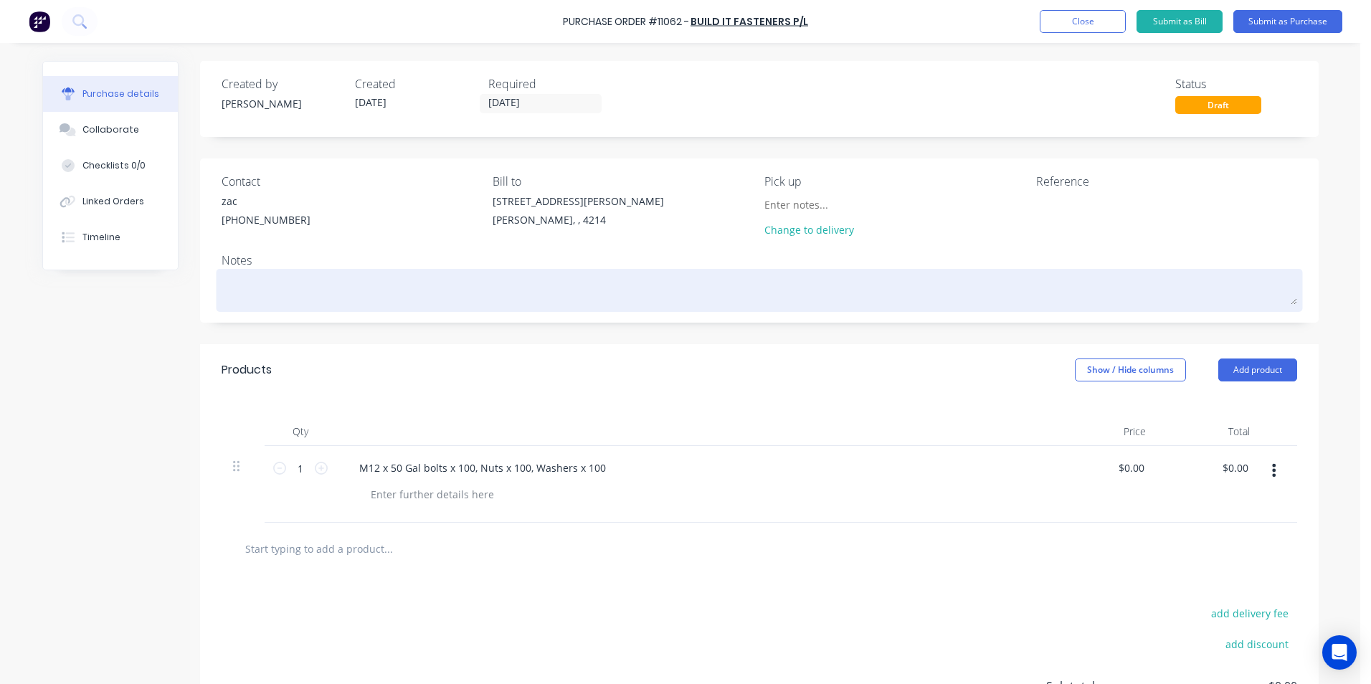
click at [265, 279] on textarea at bounding box center [760, 288] width 1076 height 32
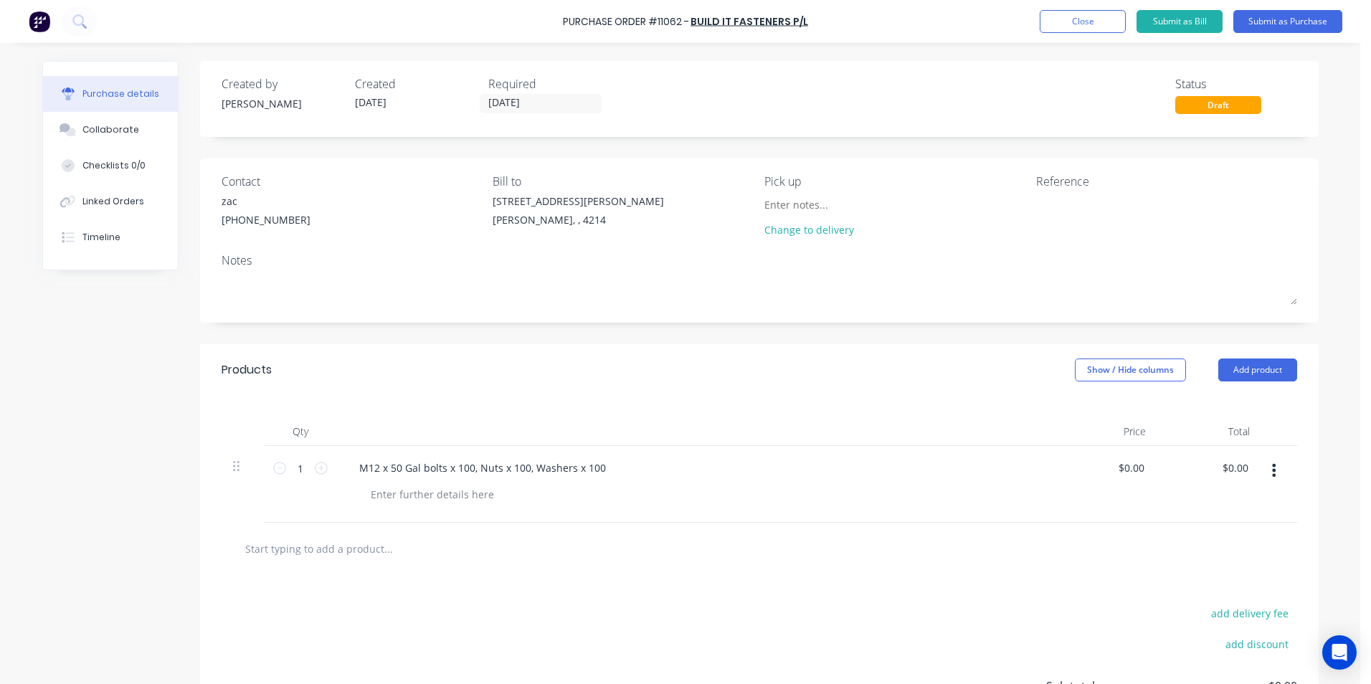
type textarea "x"
type textarea "T"
type textarea "x"
type textarea "Ta"
type textarea "x"
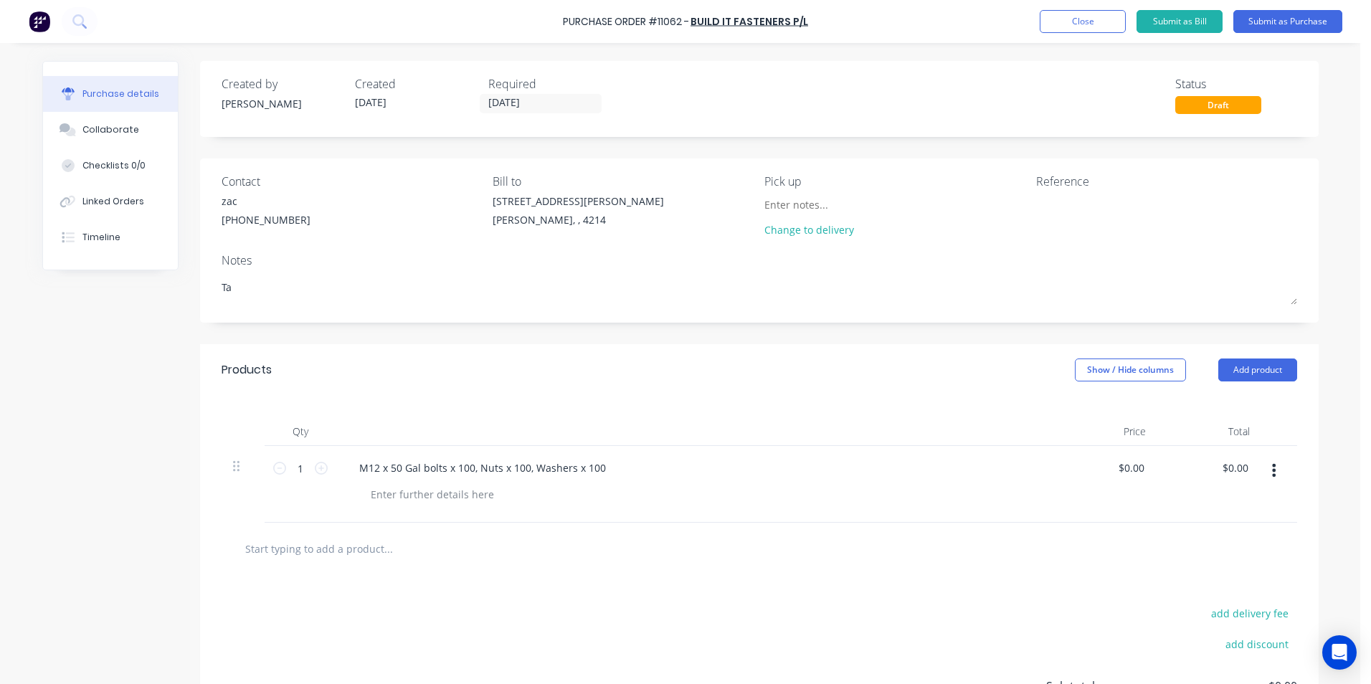
type textarea "Tal"
type textarea "x"
type textarea "Tall"
type textarea "x"
type textarea "Talla"
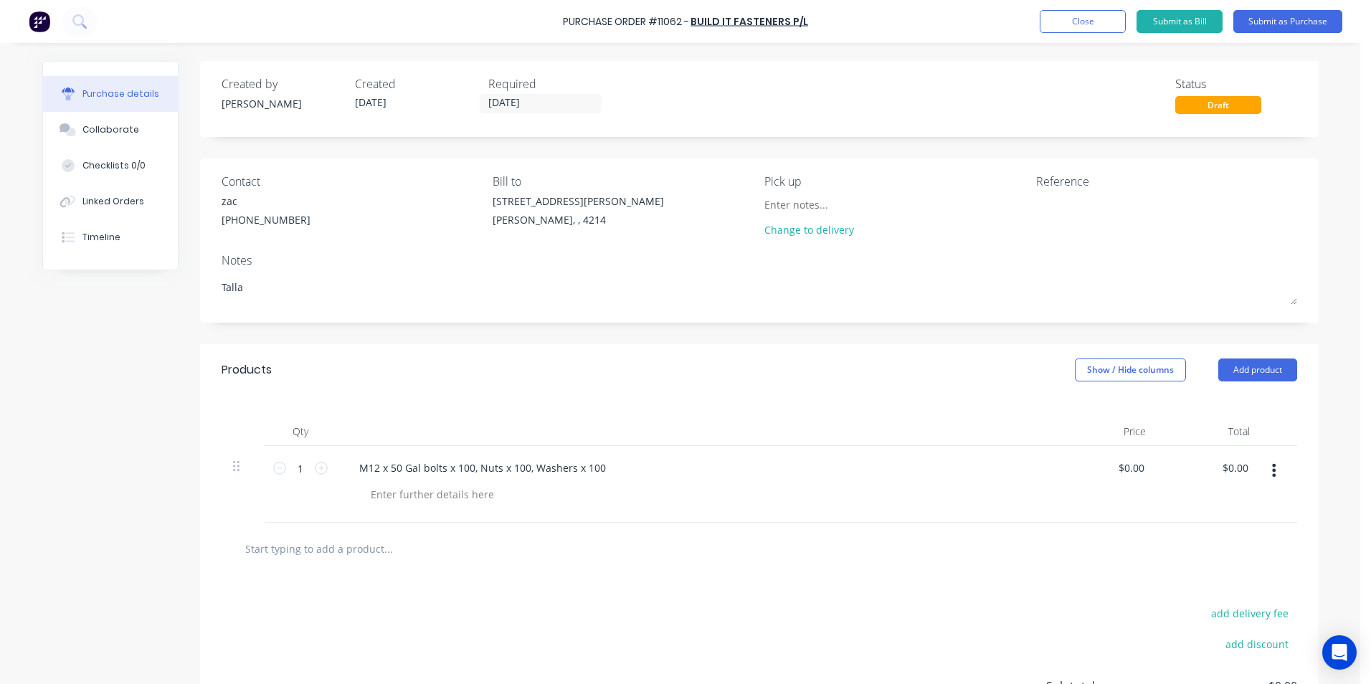
type textarea "x"
type textarea "Tallai"
type textarea "x"
type textarea "Tallai"
type textarea "x"
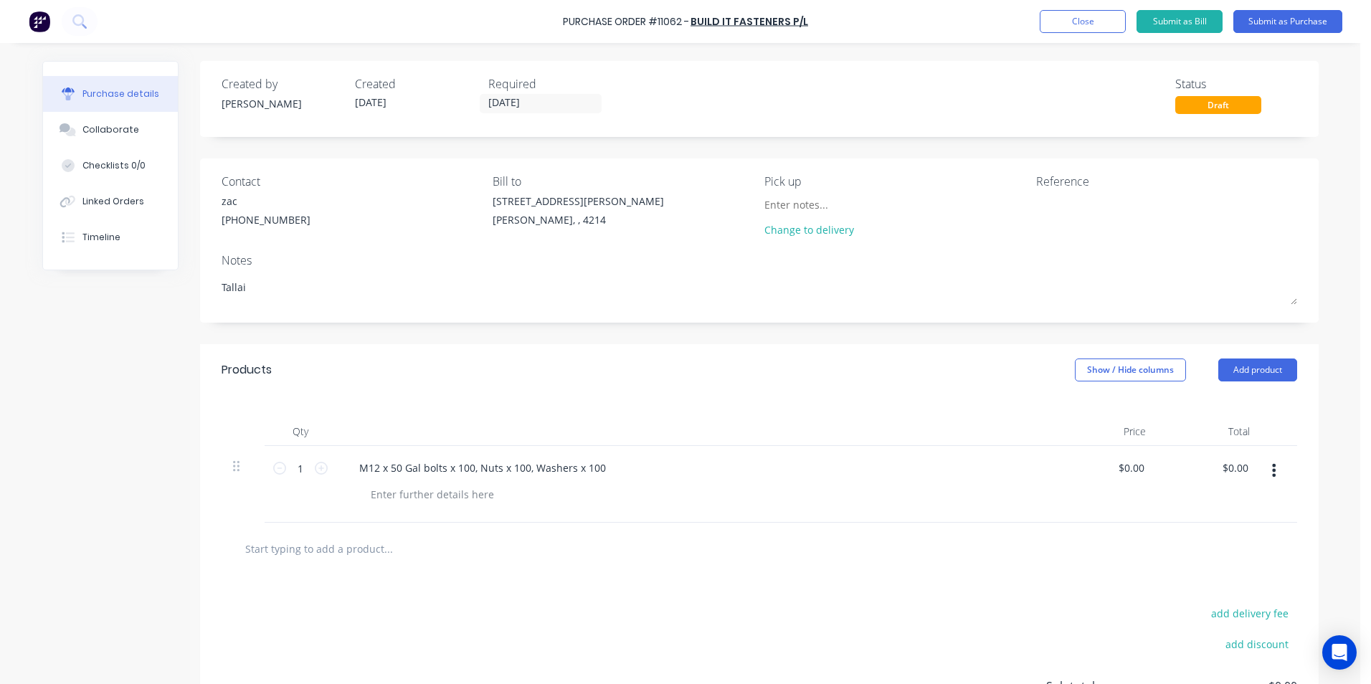
type textarea "Tallai #"
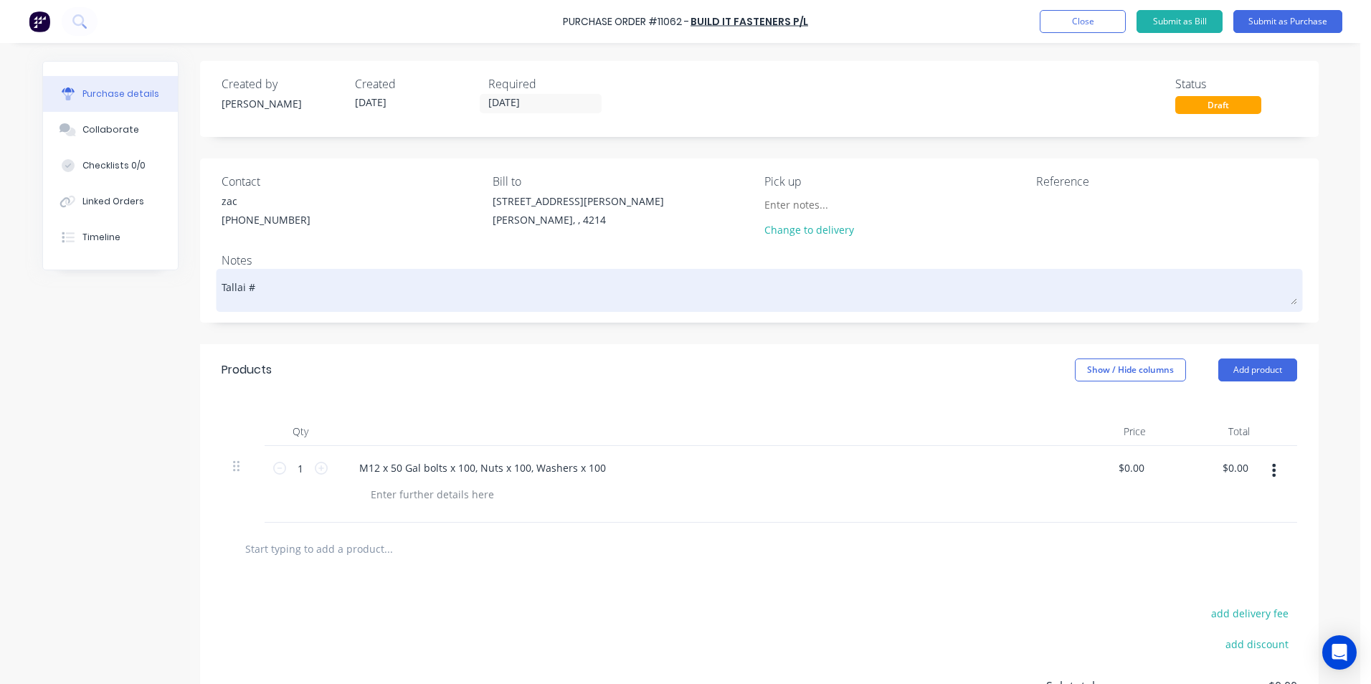
type textarea "x"
type textarea "Tallai #1"
type textarea "x"
type textarea "Tallai #11"
type textarea "x"
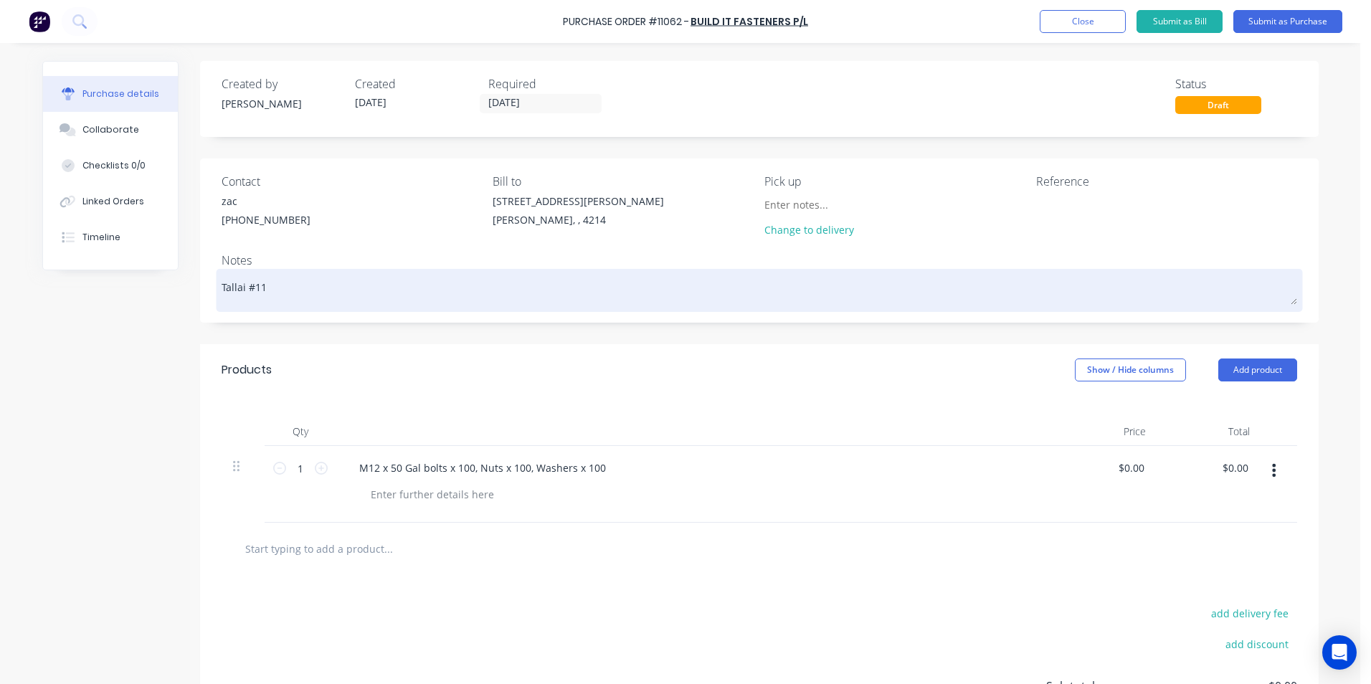
type textarea "Tallai #112"
type textarea "x"
type textarea "Tallai #1129"
type textarea "x"
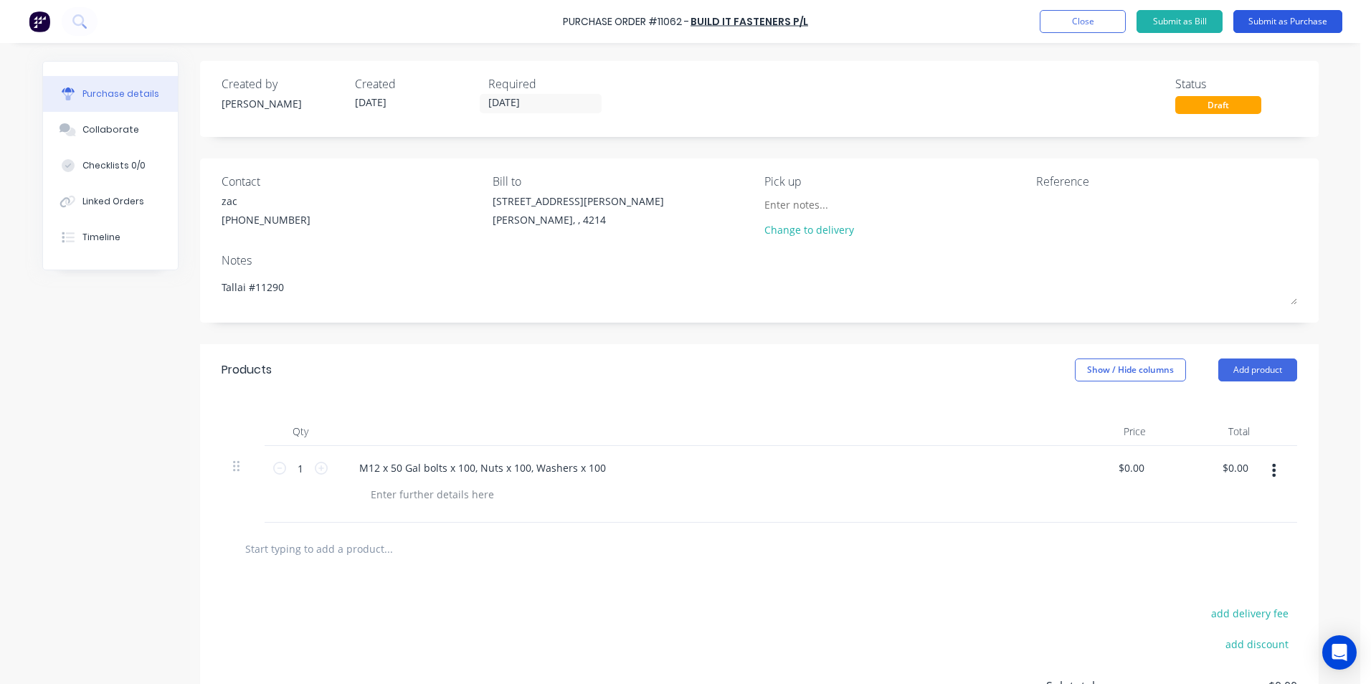
type textarea "Tallai #11290"
type textarea "x"
type textarea "Tallai #11290"
click at [1274, 23] on button "Submit as Purchase" at bounding box center [1287, 21] width 109 height 23
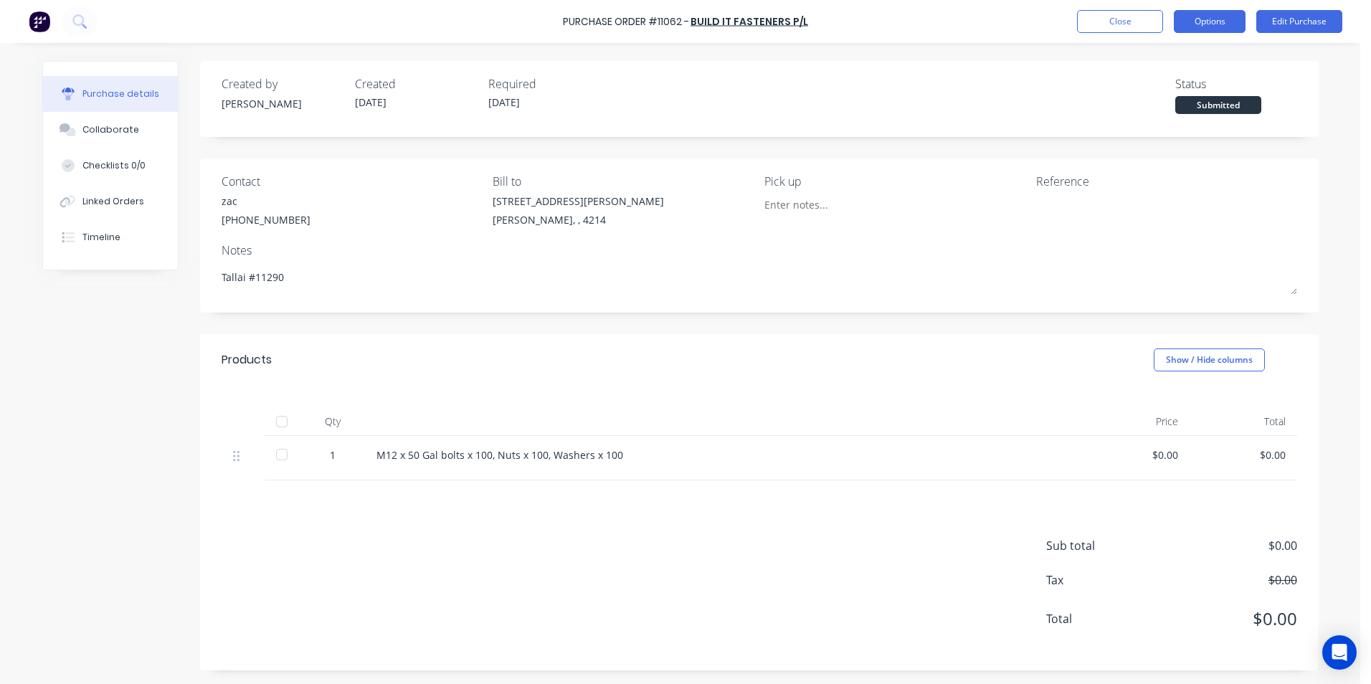
click at [1228, 19] on button "Options" at bounding box center [1210, 21] width 72 height 23
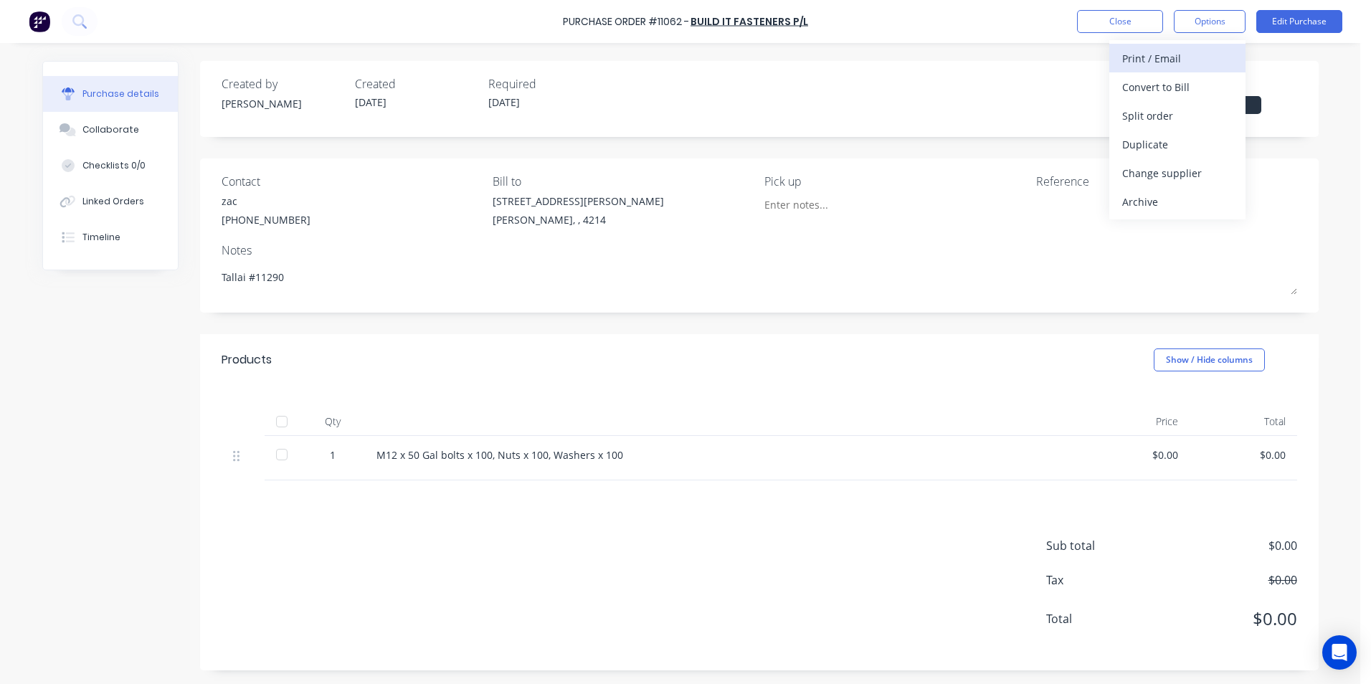
click at [1161, 59] on div "Print / Email" at bounding box center [1177, 58] width 110 height 21
click at [1144, 113] on div "Without pricing" at bounding box center [1177, 115] width 110 height 21
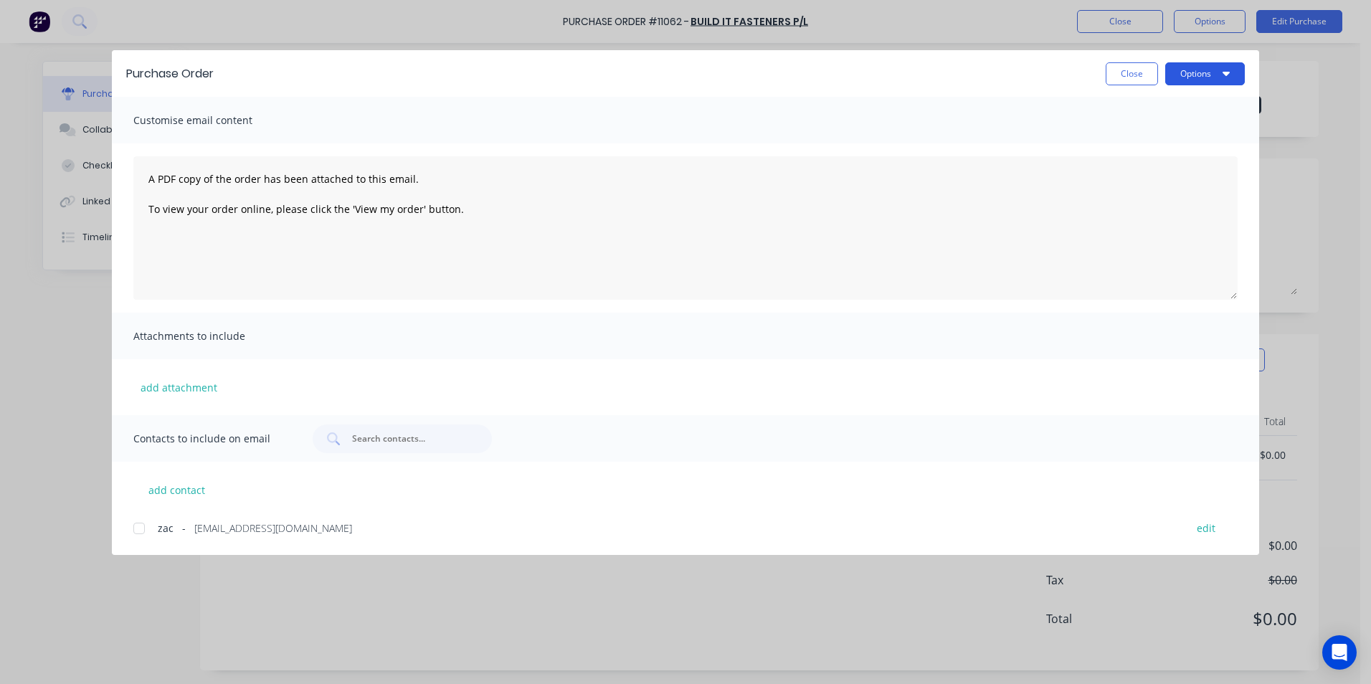
click at [1198, 67] on button "Options" at bounding box center [1205, 73] width 80 height 23
click at [1157, 138] on div "Print" at bounding box center [1176, 138] width 110 height 21
type textarea "x"
